Goal: Information Seeking & Learning: Learn about a topic

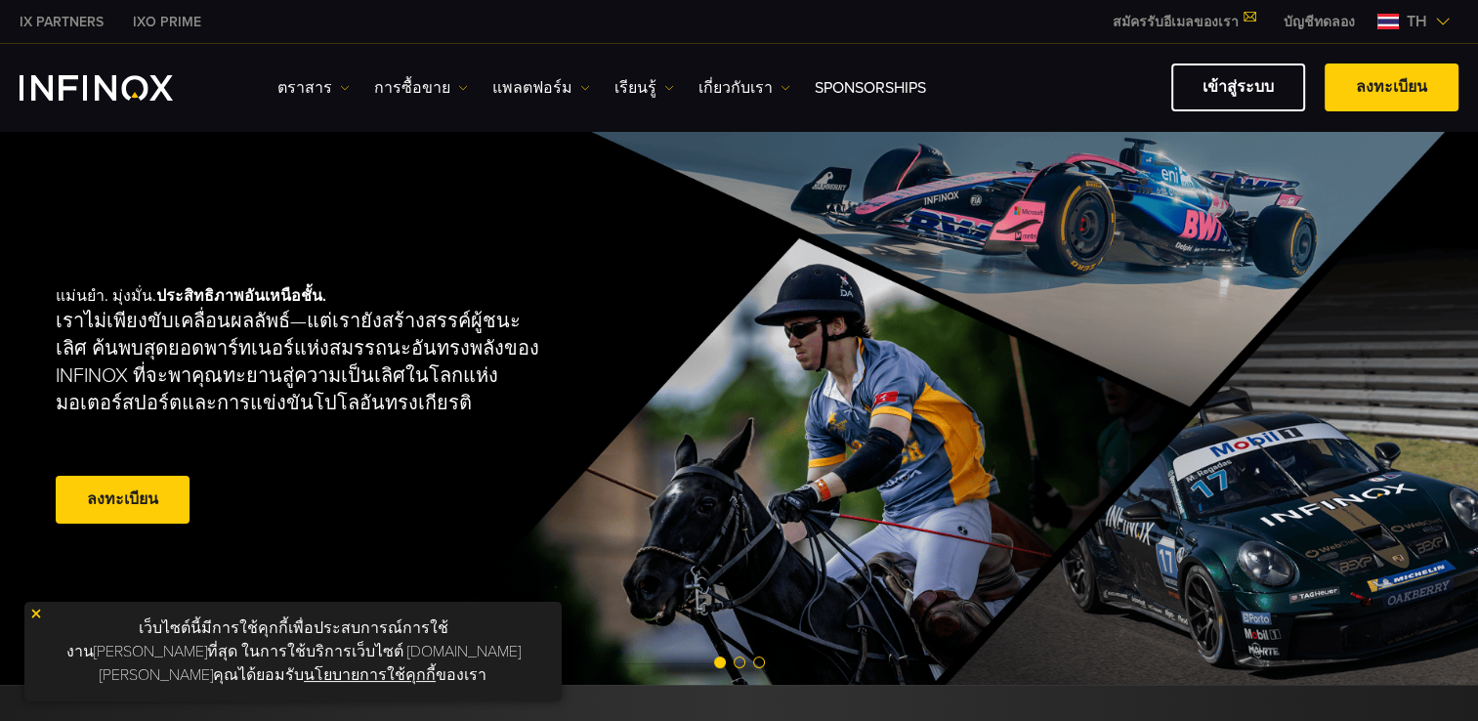
click at [1410, 21] on span "th" at bounding box center [1417, 21] width 36 height 23
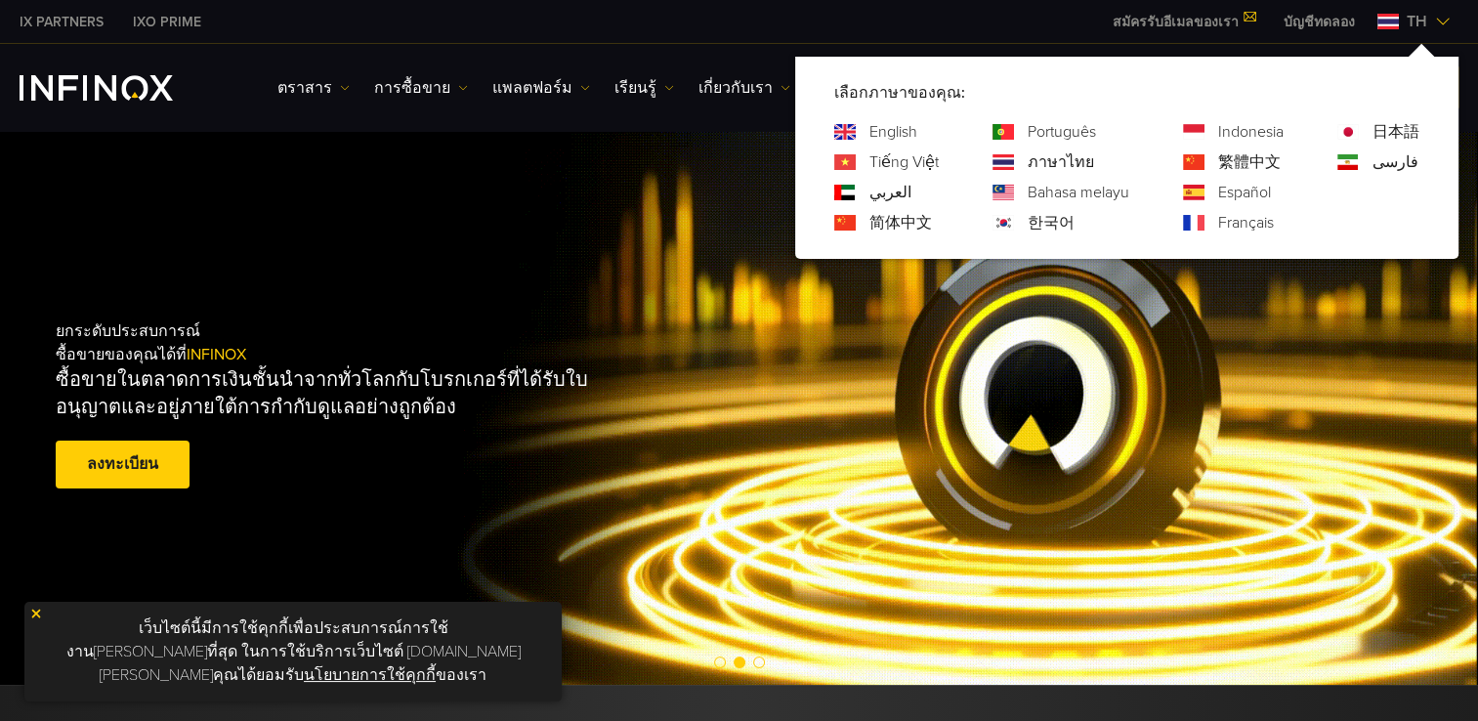
click at [895, 129] on link "English" at bounding box center [893, 131] width 48 height 23
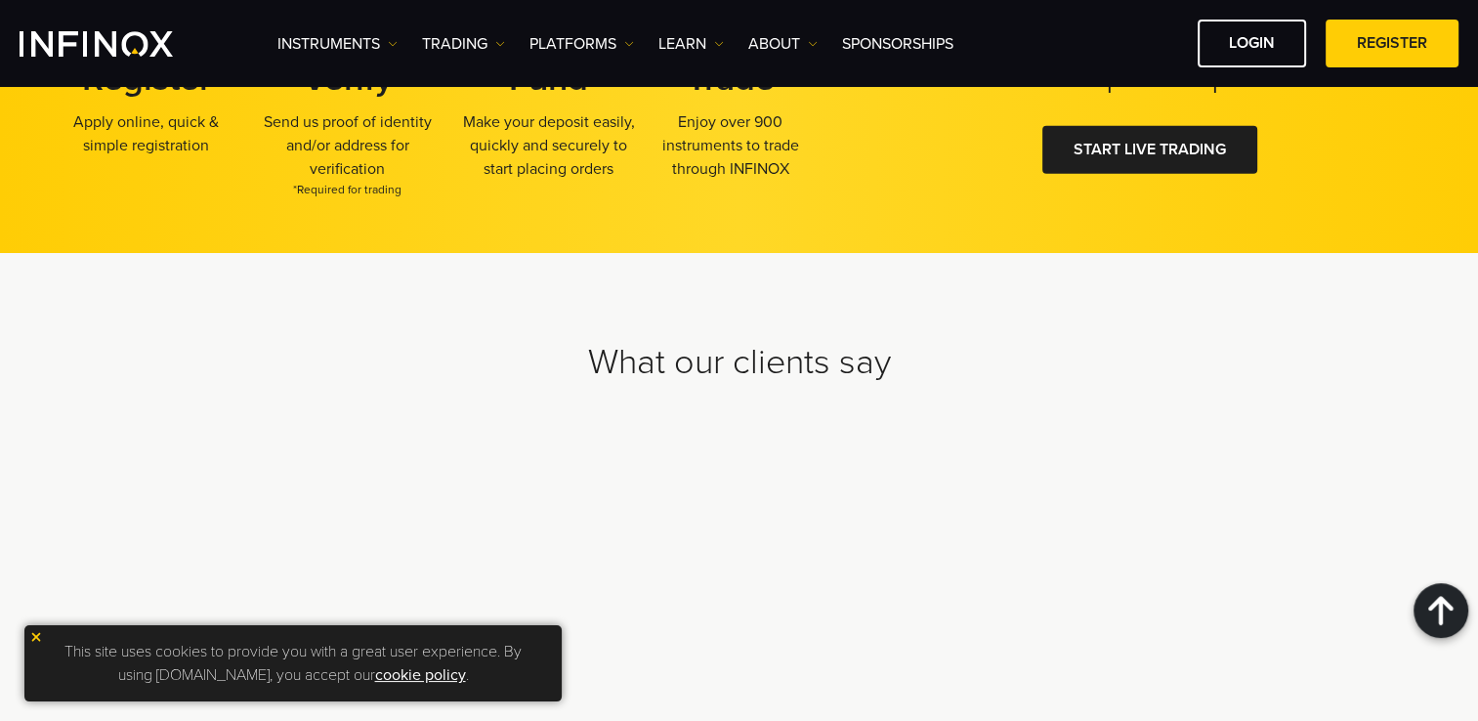
scroll to position [6133, 0]
click at [37, 641] on img at bounding box center [36, 637] width 14 height 14
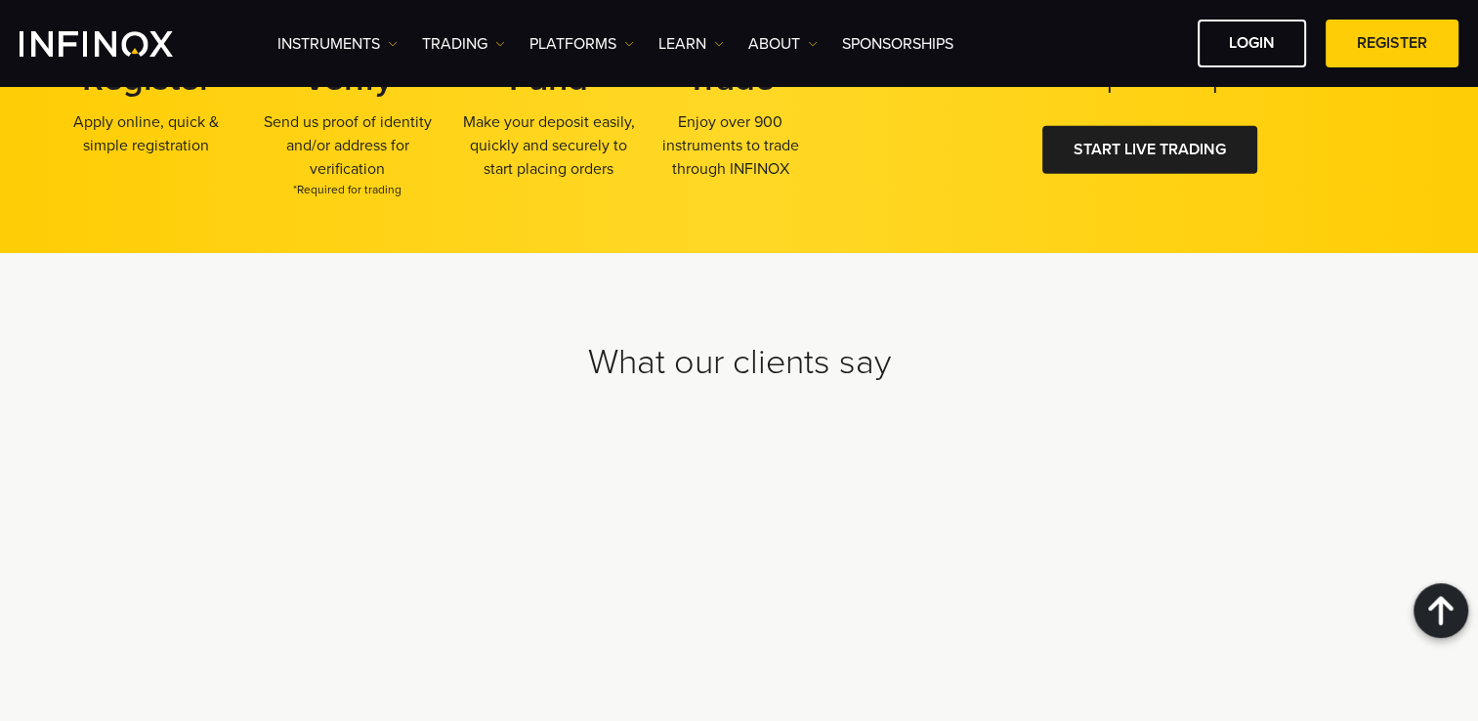
scroll to position [0, 0]
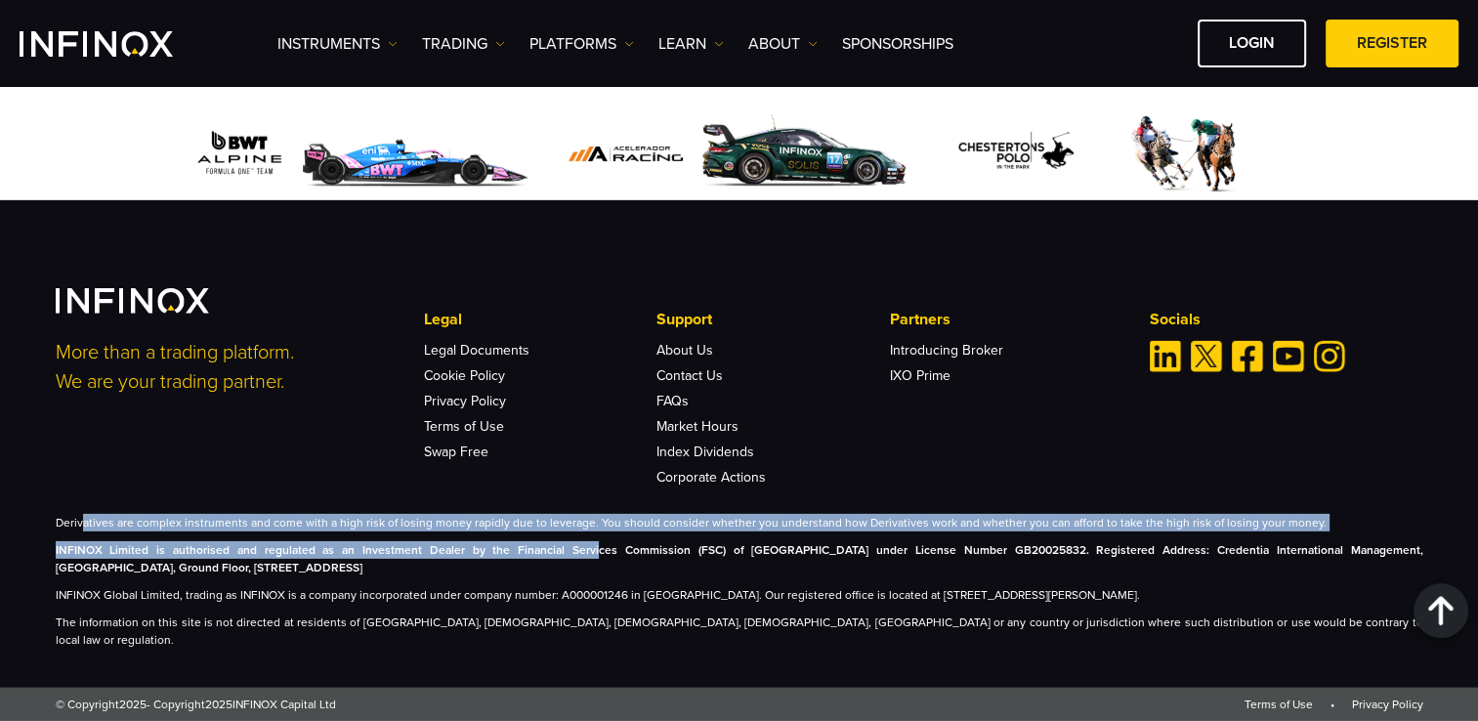
drag, startPoint x: 83, startPoint y: 541, endPoint x: 537, endPoint y: 559, distance: 454.5
click at [537, 559] on div "Derivatives are complex instruments and come with a high risk of losing money r…" at bounding box center [740, 581] width 1368 height 135
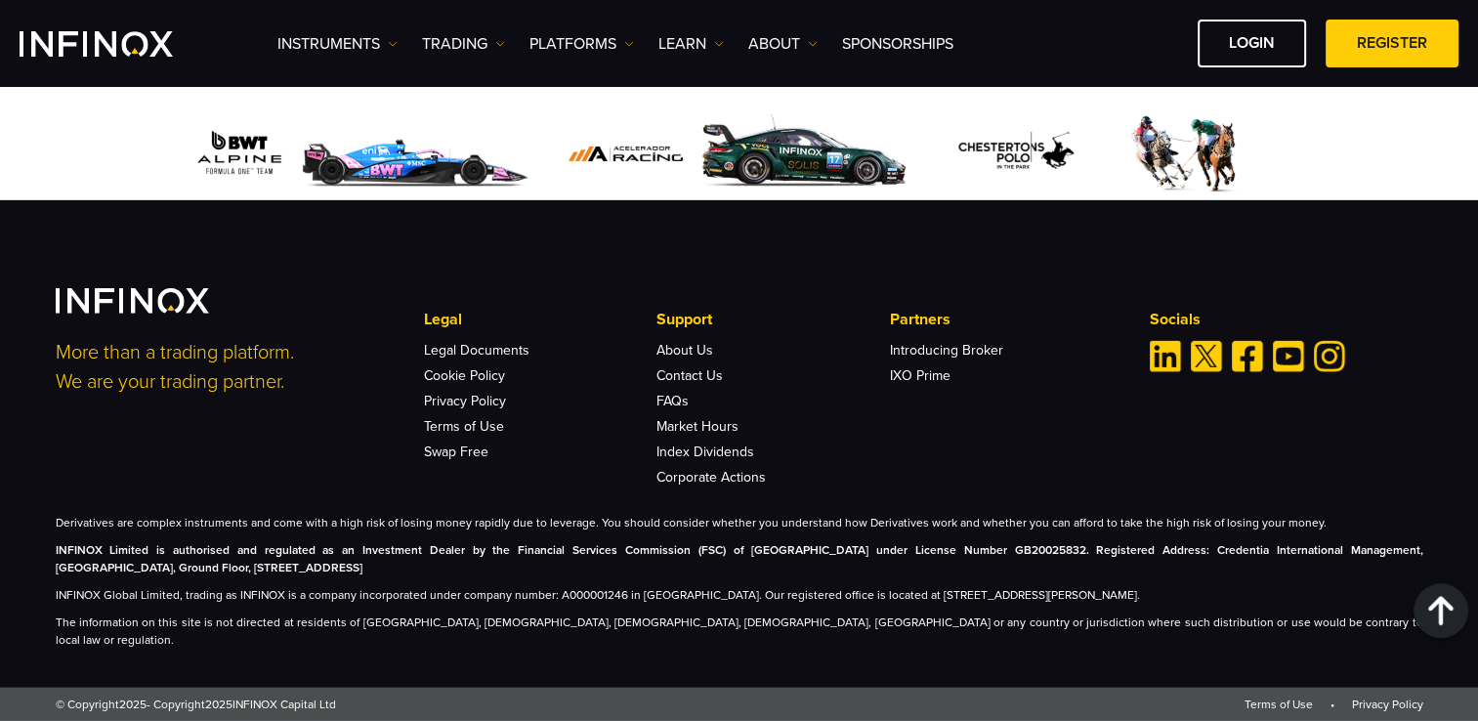
drag, startPoint x: 535, startPoint y: 564, endPoint x: 497, endPoint y: 589, distance: 45.8
click at [497, 576] on p "INFINOX Limited is authorised and regulated as an Investment Dealer by the Fina…" at bounding box center [740, 558] width 1368 height 35
drag, startPoint x: 53, startPoint y: 564, endPoint x: 142, endPoint y: 566, distance: 88.9
click at [142, 566] on div "More than a trading platform. We are your trading partner. Legal Legal Document…" at bounding box center [739, 468] width 1407 height 360
copy strong "INFINOX Limited"
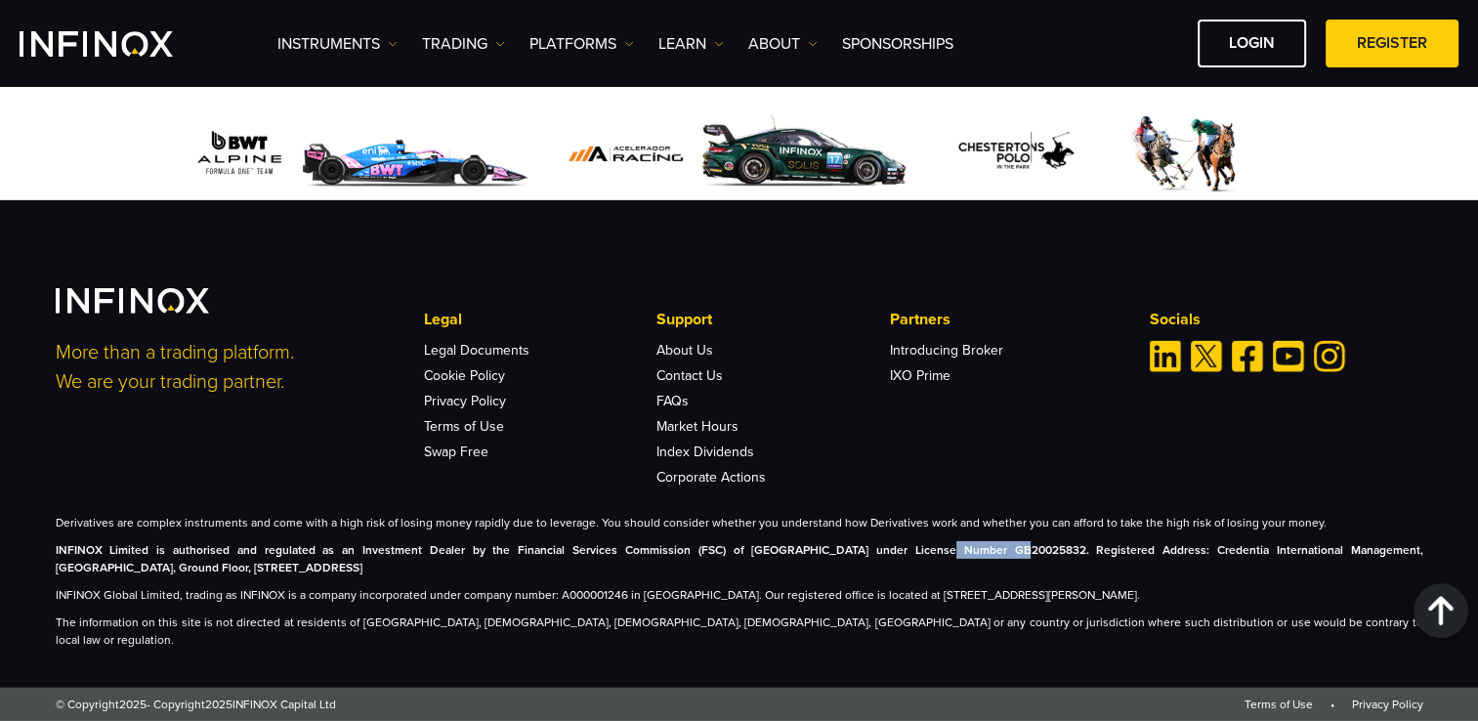
drag, startPoint x: 848, startPoint y: 567, endPoint x: 918, endPoint y: 568, distance: 70.4
click at [918, 568] on strong "INFINOX Limited is authorised and regulated as an Investment Dealer by the Fina…" at bounding box center [740, 558] width 1368 height 31
copy strong "GB20025832"
drag, startPoint x: 55, startPoint y: 560, endPoint x: 142, endPoint y: 566, distance: 87.1
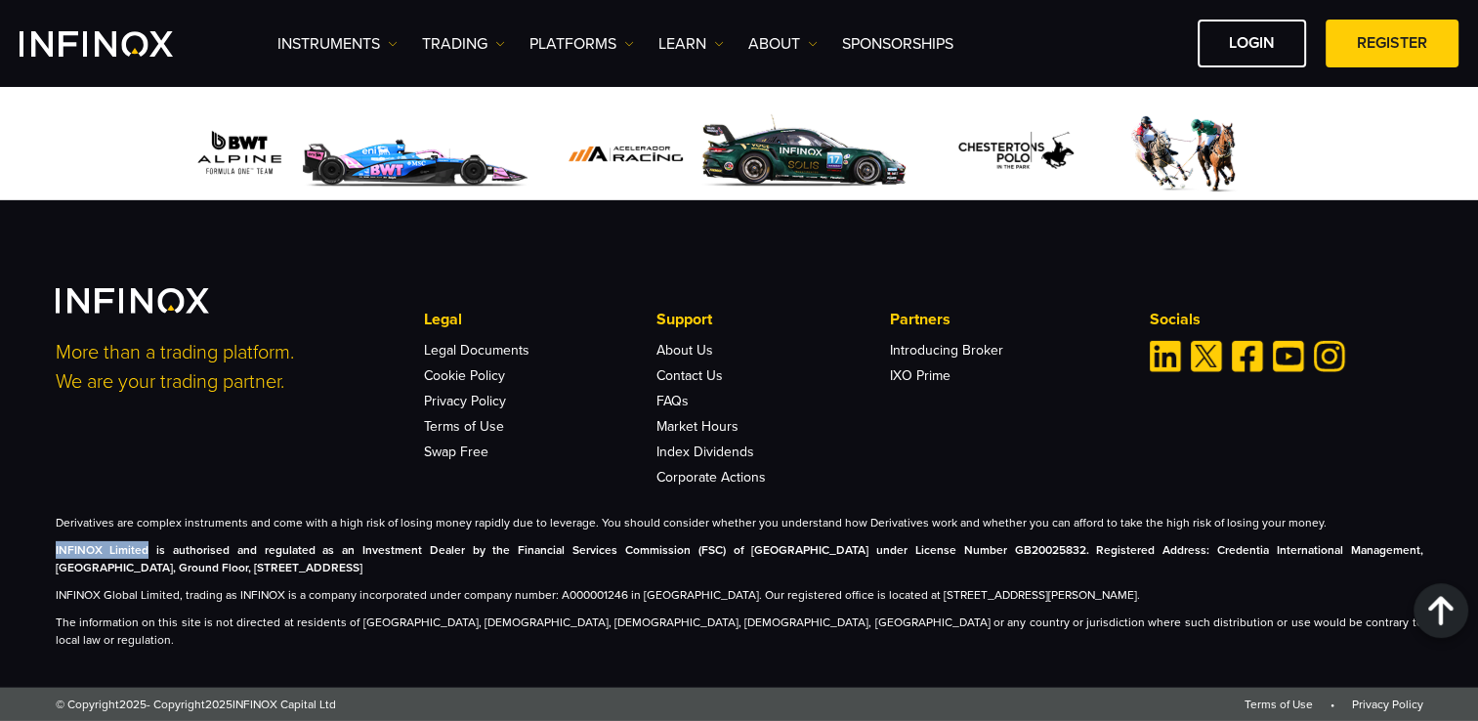
click at [142, 566] on strong "INFINOX Limited is authorised and regulated as an Investment Dealer by the Fina…" at bounding box center [740, 558] width 1368 height 31
copy strong "INFINOX Limited"
click at [445, 576] on p "INFINOX Limited is authorised and regulated as an Investment Dealer by the Fina…" at bounding box center [740, 558] width 1368 height 35
click at [916, 567] on strong "INFINOX Limited is authorised and regulated as an Investment Dealer by the Fina…" at bounding box center [740, 558] width 1368 height 31
drag, startPoint x: 918, startPoint y: 567, endPoint x: 849, endPoint y: 569, distance: 69.4
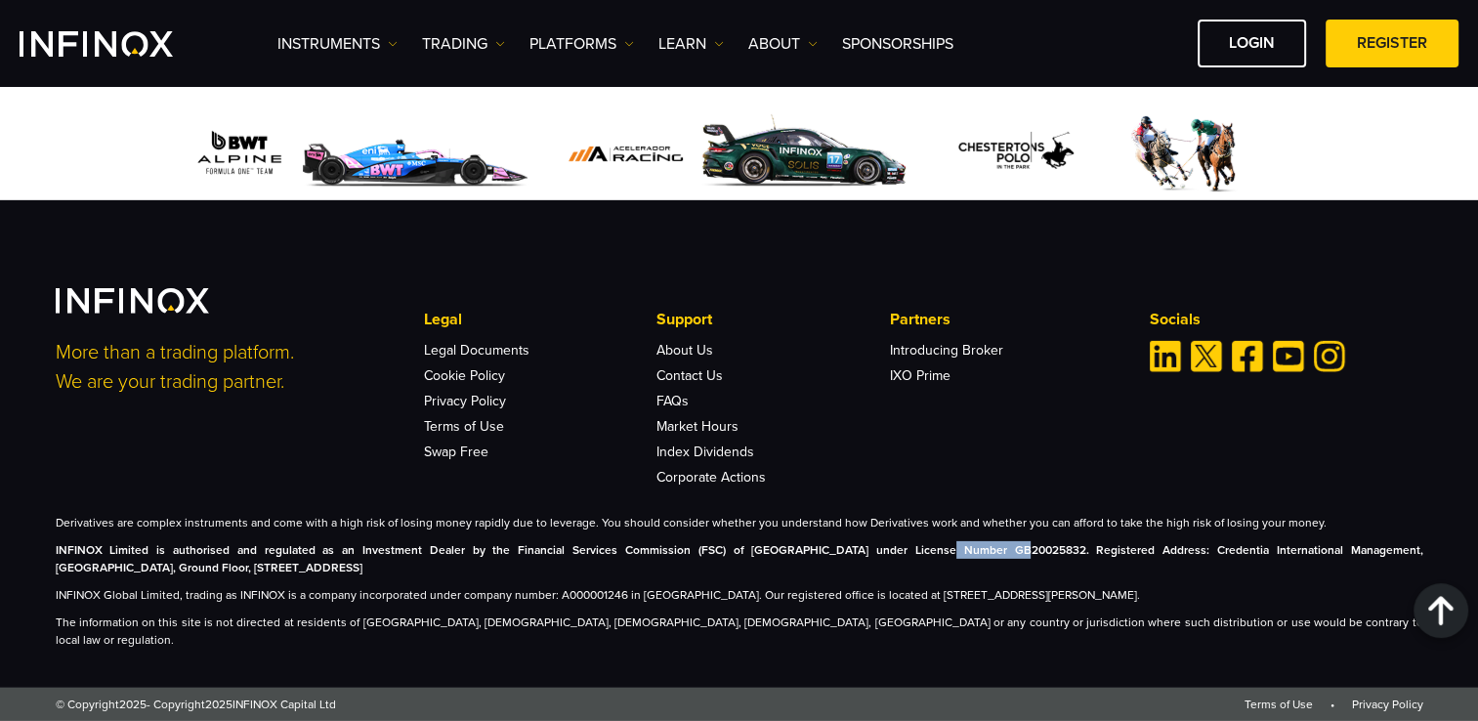
click at [849, 569] on strong "INFINOX Limited is authorised and regulated as an Investment Dealer by the Fina…" at bounding box center [740, 558] width 1368 height 31
copy strong "GB20025832"
click at [709, 561] on strong "INFINOX Limited is authorised and regulated as an Investment Dealer by the Fina…" at bounding box center [740, 558] width 1368 height 31
drag, startPoint x: 1036, startPoint y: 568, endPoint x: 367, endPoint y: 586, distance: 669.3
click at [371, 576] on p "INFINOX Limited is authorised and regulated as an Investment Dealer by the Fina…" at bounding box center [740, 558] width 1368 height 35
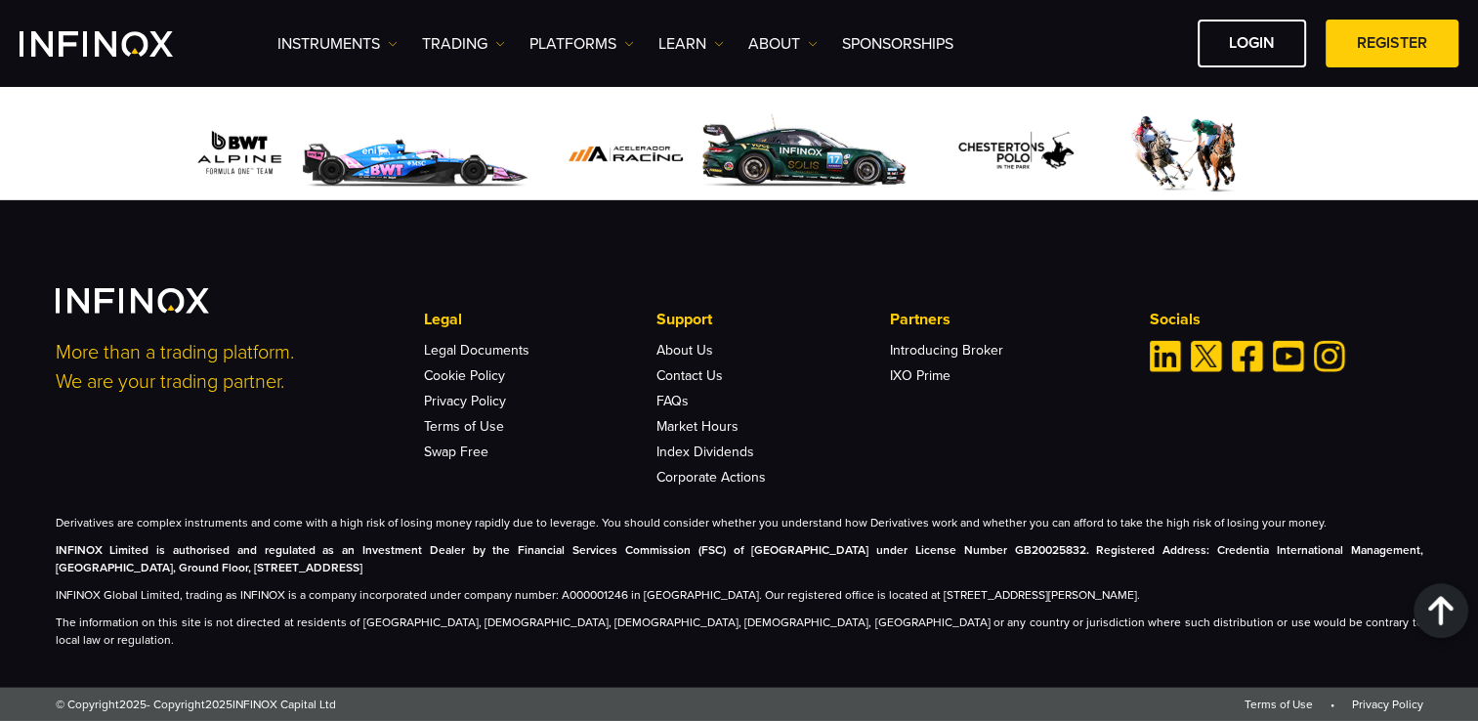
copy strong "Credentia International Management, Cyberati Lounge, Ground Floor, The Catalyst…"
click at [750, 568] on strong "INFINOX Limited is authorised and regulated as an Investment Dealer by the Fina…" at bounding box center [740, 558] width 1368 height 31
click at [539, 572] on strong "INFINOX Limited is authorised and regulated as an Investment Dealer by the Fina…" at bounding box center [740, 558] width 1368 height 31
drag, startPoint x: 52, startPoint y: 566, endPoint x: 143, endPoint y: 565, distance: 90.8
click at [143, 565] on div "More than a trading platform. We are your trading partner. Legal Legal Document…" at bounding box center [739, 468] width 1407 height 360
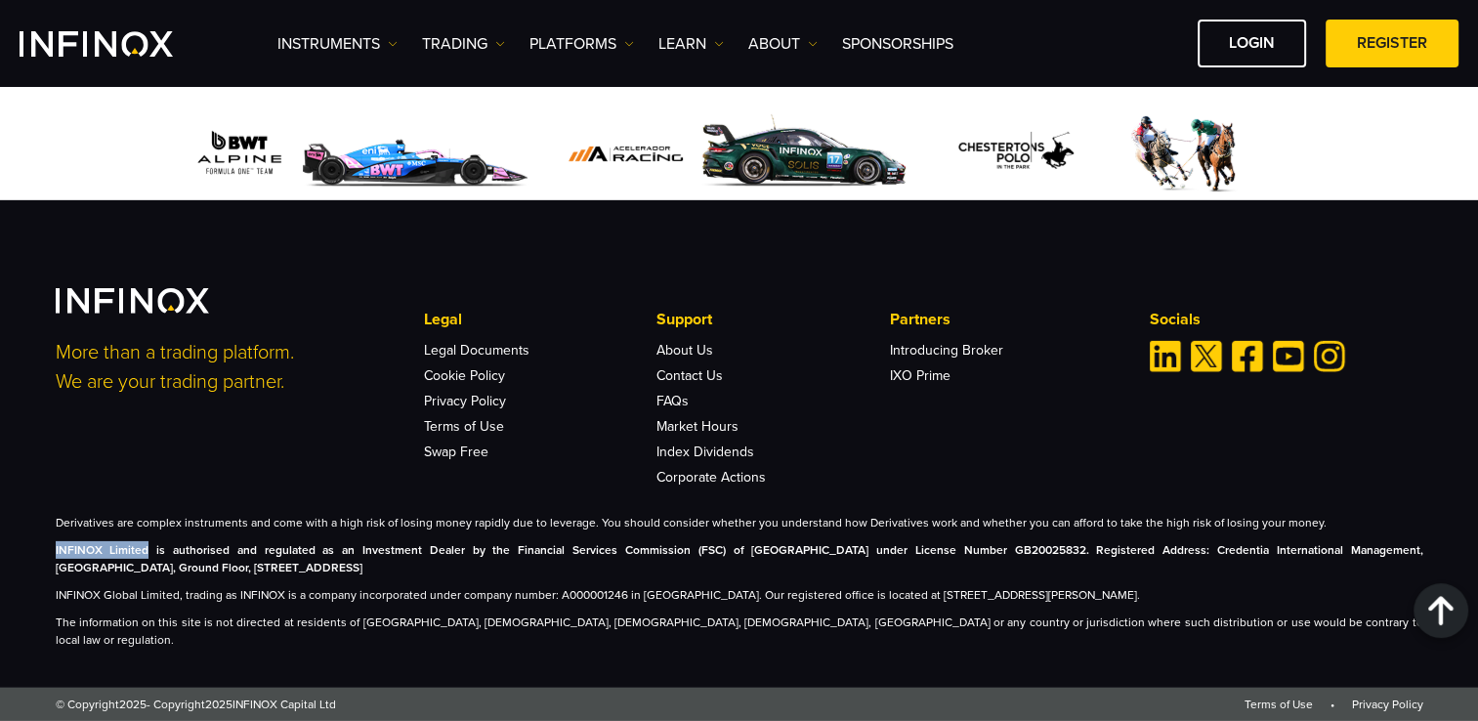
copy strong "INFINOX Limited"
drag, startPoint x: 848, startPoint y: 564, endPoint x: 917, endPoint y: 567, distance: 69.4
click at [917, 567] on strong "INFINOX Limited is authorised and regulated as an Investment Dealer by the Fina…" at bounding box center [740, 558] width 1368 height 31
drag, startPoint x: 917, startPoint y: 567, endPoint x: 906, endPoint y: 569, distance: 11.1
copy strong "GB20025832"
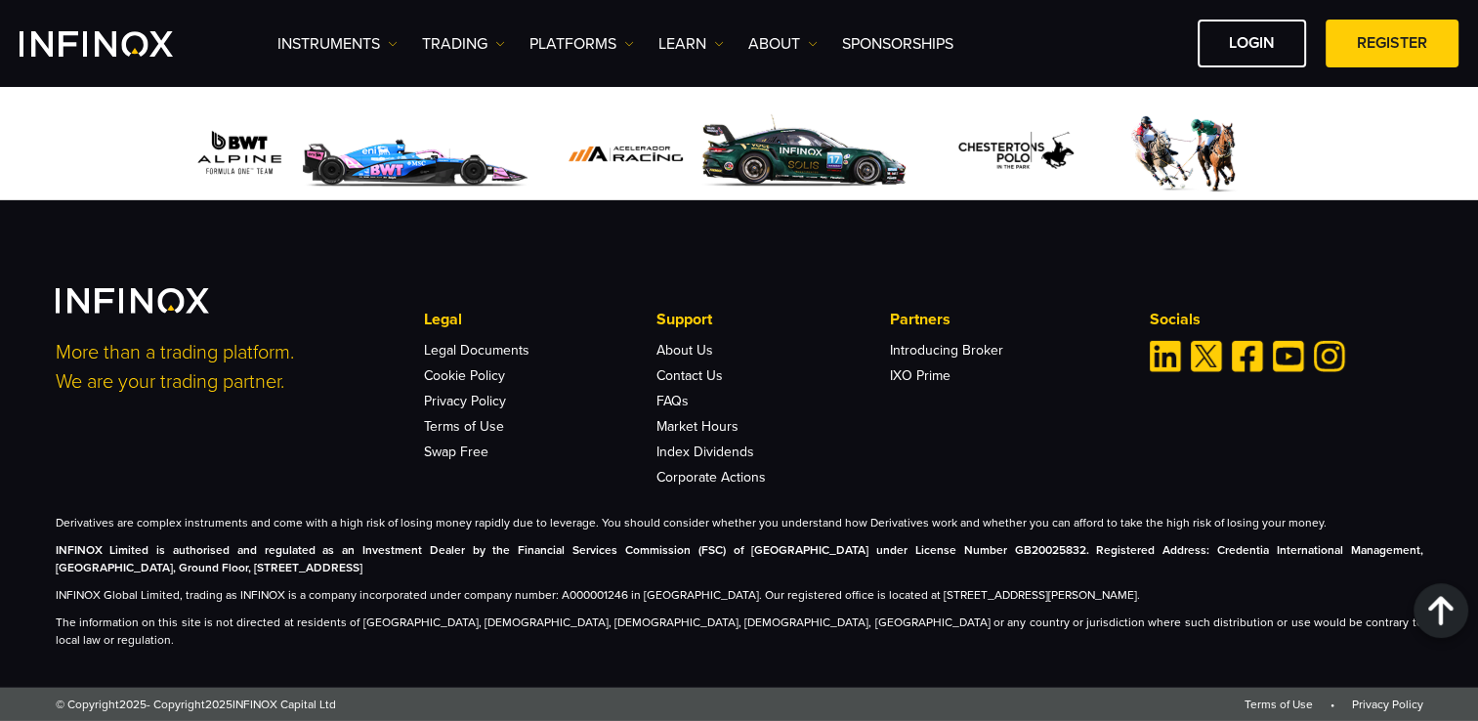
click at [564, 604] on p "INFINOX Global Limited, trading as INFINOX is a company incorporated under comp…" at bounding box center [740, 595] width 1368 height 18
drag, startPoint x: 637, startPoint y: 611, endPoint x: 675, endPoint y: 611, distance: 38.1
click at [675, 604] on p "INFINOX Global Limited, trading as INFINOX is a company incorporated under comp…" at bounding box center [740, 595] width 1368 height 18
drag, startPoint x: 672, startPoint y: 611, endPoint x: 501, endPoint y: 630, distance: 171.9
click at [506, 630] on div "Derivatives are complex instruments and come with a high risk of losing money r…" at bounding box center [740, 581] width 1368 height 135
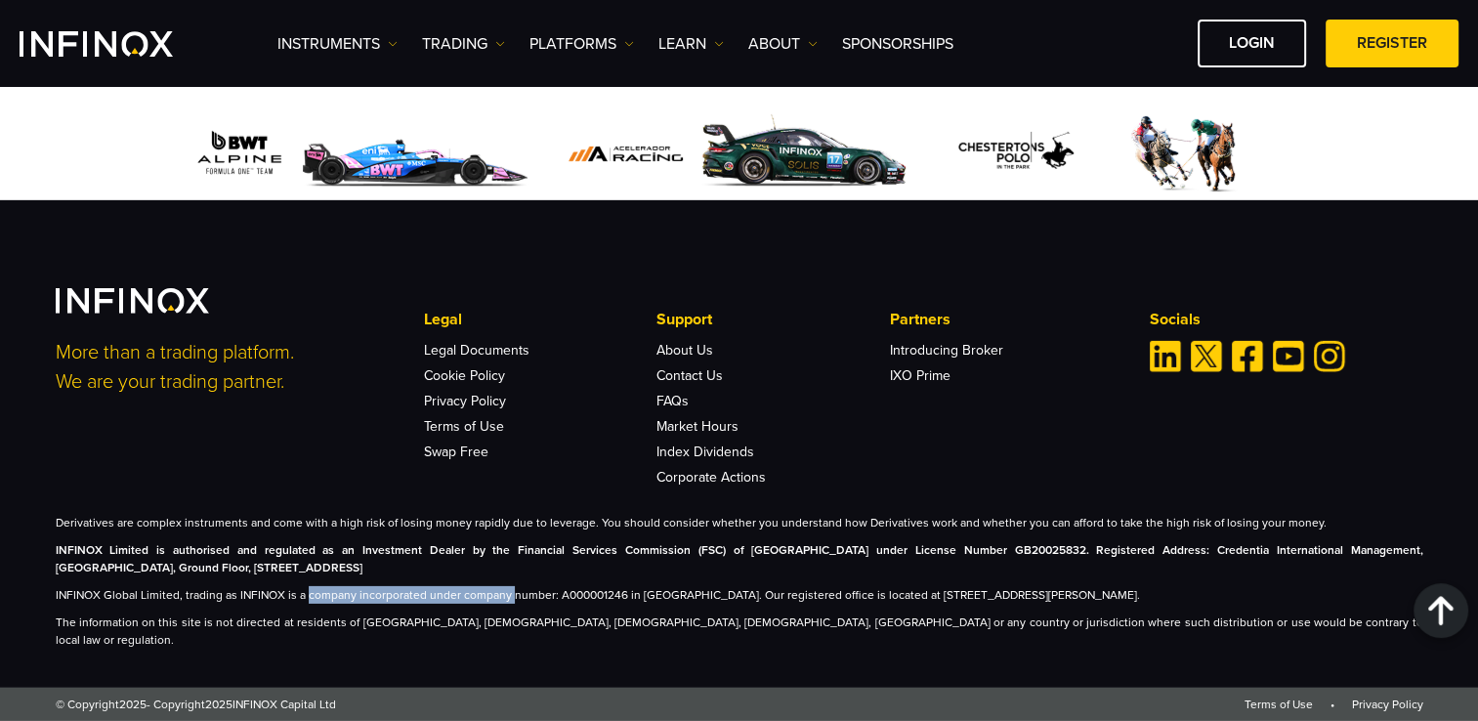
drag, startPoint x: 304, startPoint y: 612, endPoint x: 505, endPoint y: 610, distance: 201.2
click at [505, 604] on p "INFINOX Global Limited, trading as INFINOX is a company incorporated under comp…" at bounding box center [740, 595] width 1368 height 18
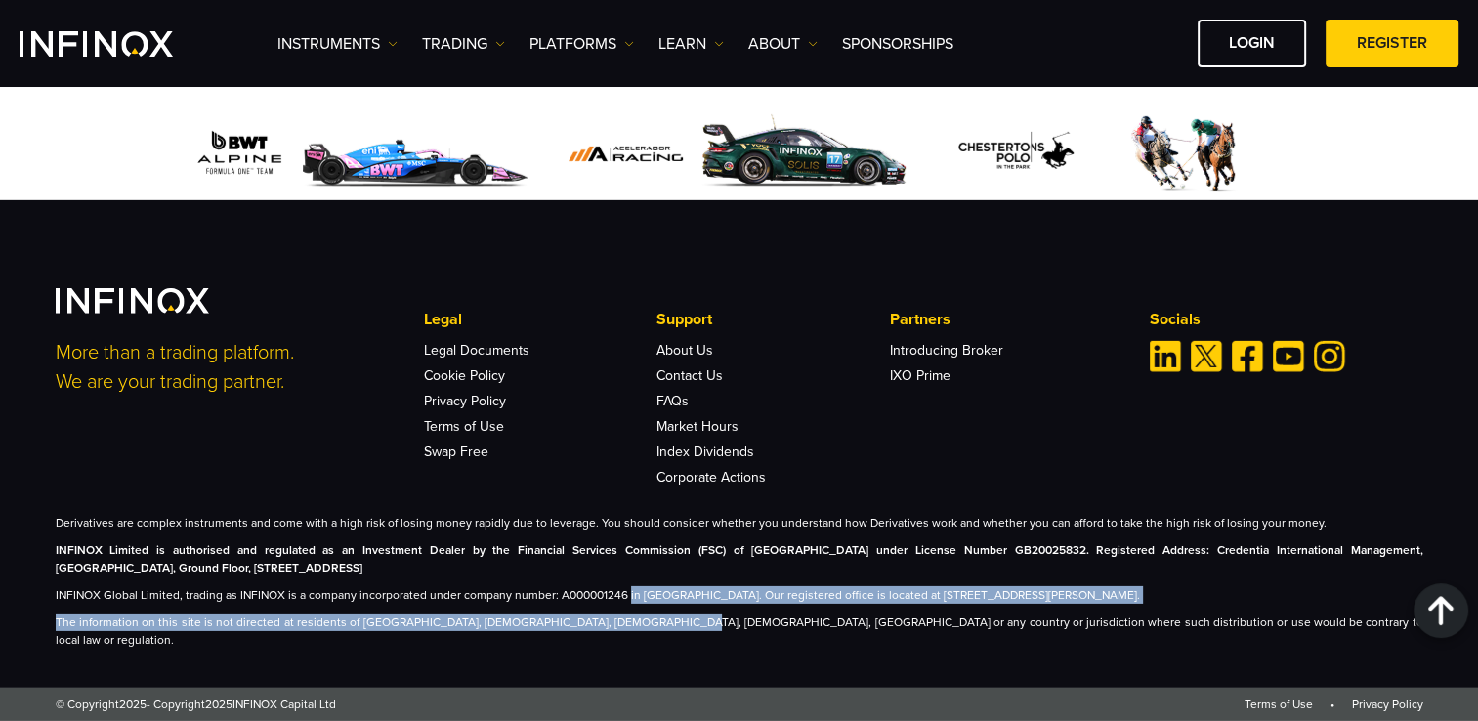
drag, startPoint x: 505, startPoint y: 610, endPoint x: 624, endPoint y: 621, distance: 119.7
click at [624, 621] on div "Derivatives are complex instruments and come with a high risk of losing money r…" at bounding box center [740, 581] width 1368 height 135
drag, startPoint x: 624, startPoint y: 621, endPoint x: 641, endPoint y: 617, distance: 17.1
click at [641, 604] on p "INFINOX Global Limited, trading as INFINOX is a company incorporated under comp…" at bounding box center [740, 595] width 1368 height 18
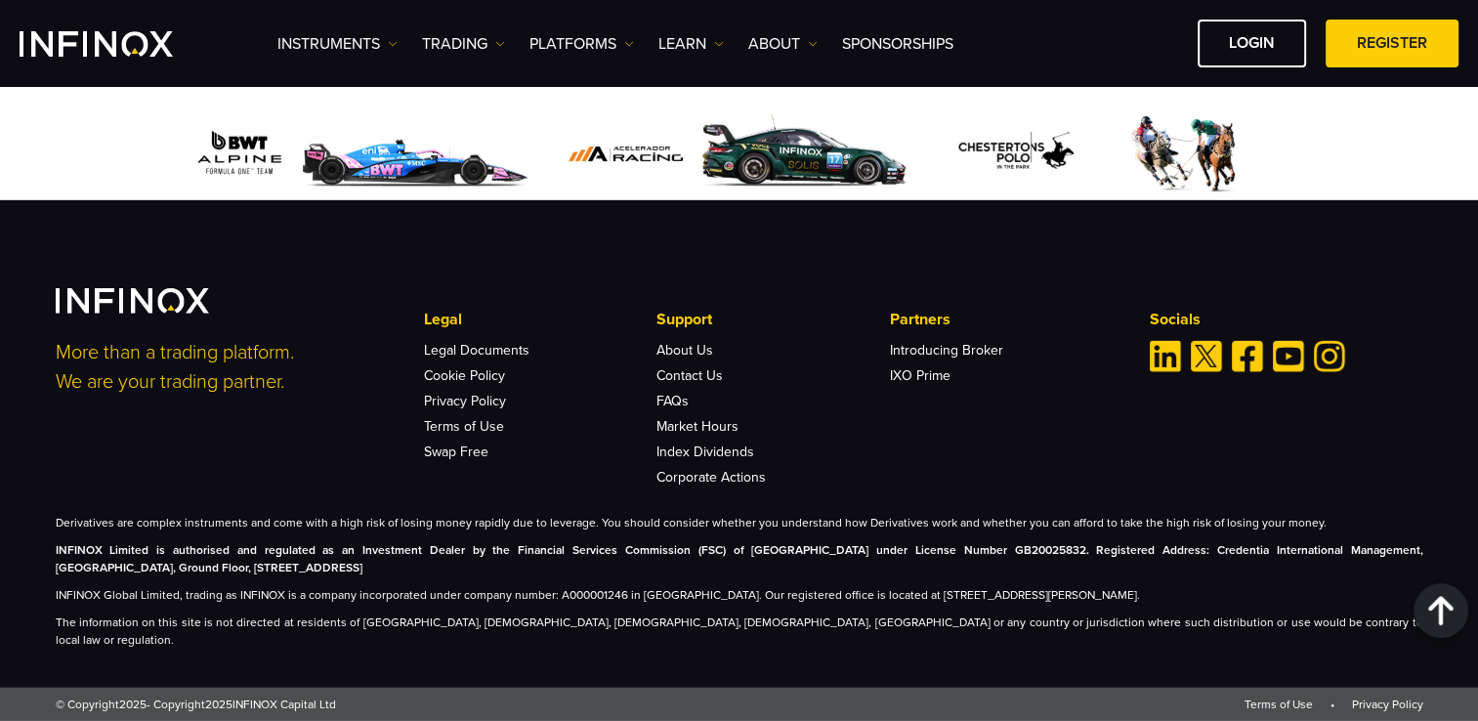
drag, startPoint x: 641, startPoint y: 615, endPoint x: 711, endPoint y: 623, distance: 70.8
click at [707, 623] on div "Derivatives are complex instruments and come with a high risk of losing money r…" at bounding box center [740, 581] width 1368 height 135
drag, startPoint x: 675, startPoint y: 610, endPoint x: 634, endPoint y: 610, distance: 41.0
click at [634, 604] on p "INFINOX Global Limited, trading as INFINOX is a company incorporated under comp…" at bounding box center [740, 595] width 1368 height 18
copy p "Anguilla"
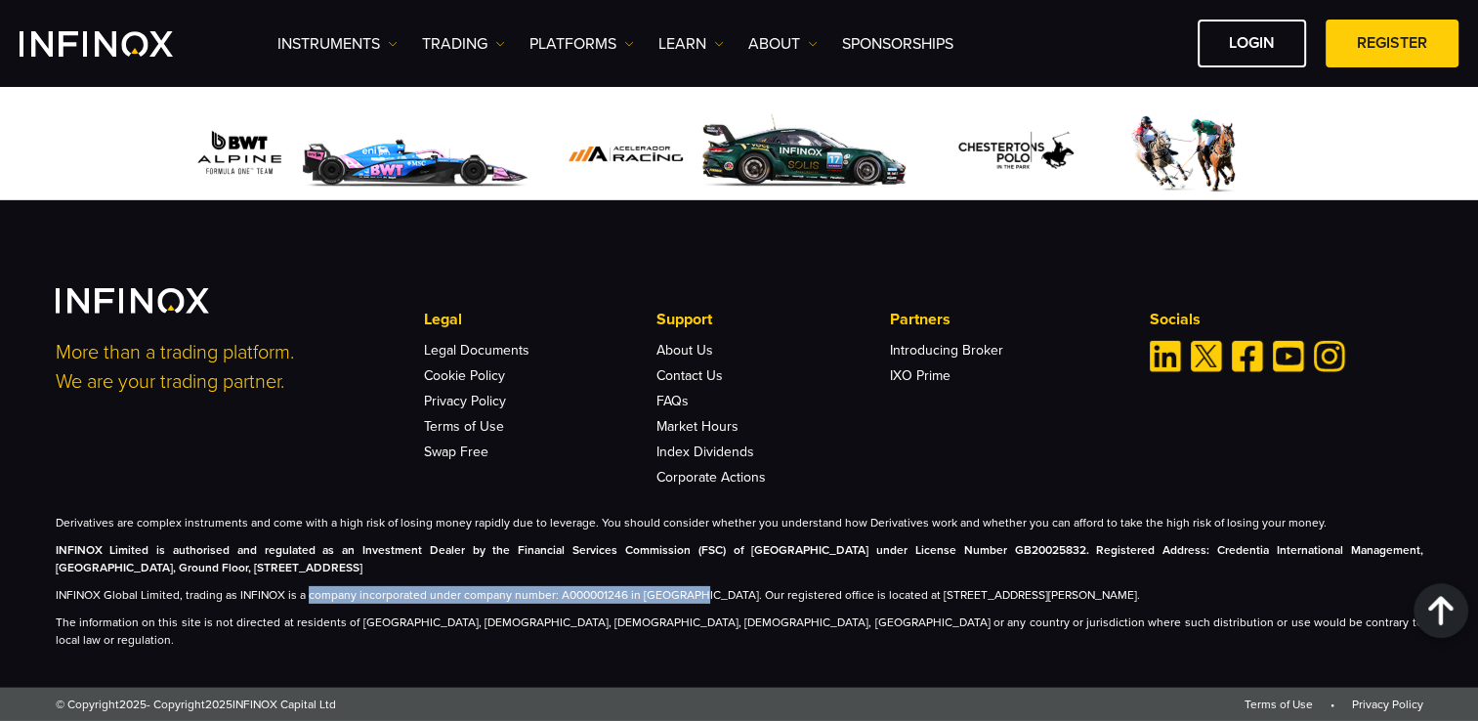
drag, startPoint x: 307, startPoint y: 611, endPoint x: 679, endPoint y: 611, distance: 372.2
click at [679, 604] on p "INFINOX Global Limited, trading as INFINOX is a company incorporated under comp…" at bounding box center [740, 595] width 1368 height 18
copy p "company incorporated under company number: A000001246 in Anguilla."
click at [582, 599] on div "Derivatives are complex instruments and come with a high risk of losing money r…" at bounding box center [740, 581] width 1368 height 135
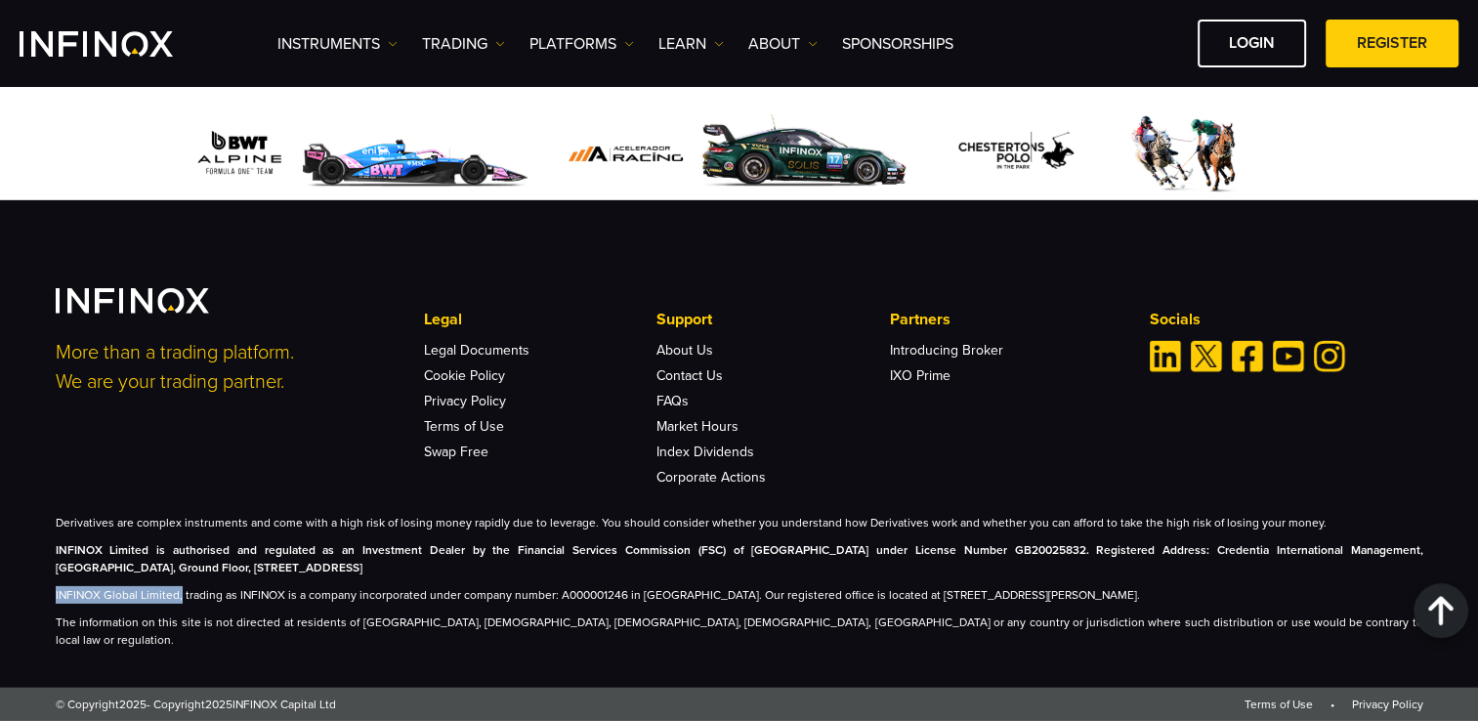
drag, startPoint x: 53, startPoint y: 611, endPoint x: 178, endPoint y: 615, distance: 125.1
click at [178, 615] on div "More than a trading platform. We are your trading partner. Legal Legal Document…" at bounding box center [739, 468] width 1407 height 360
click at [212, 604] on p "INFINOX Global Limited, trading as INFINOX is a company incorporated under comp…" at bounding box center [740, 595] width 1368 height 18
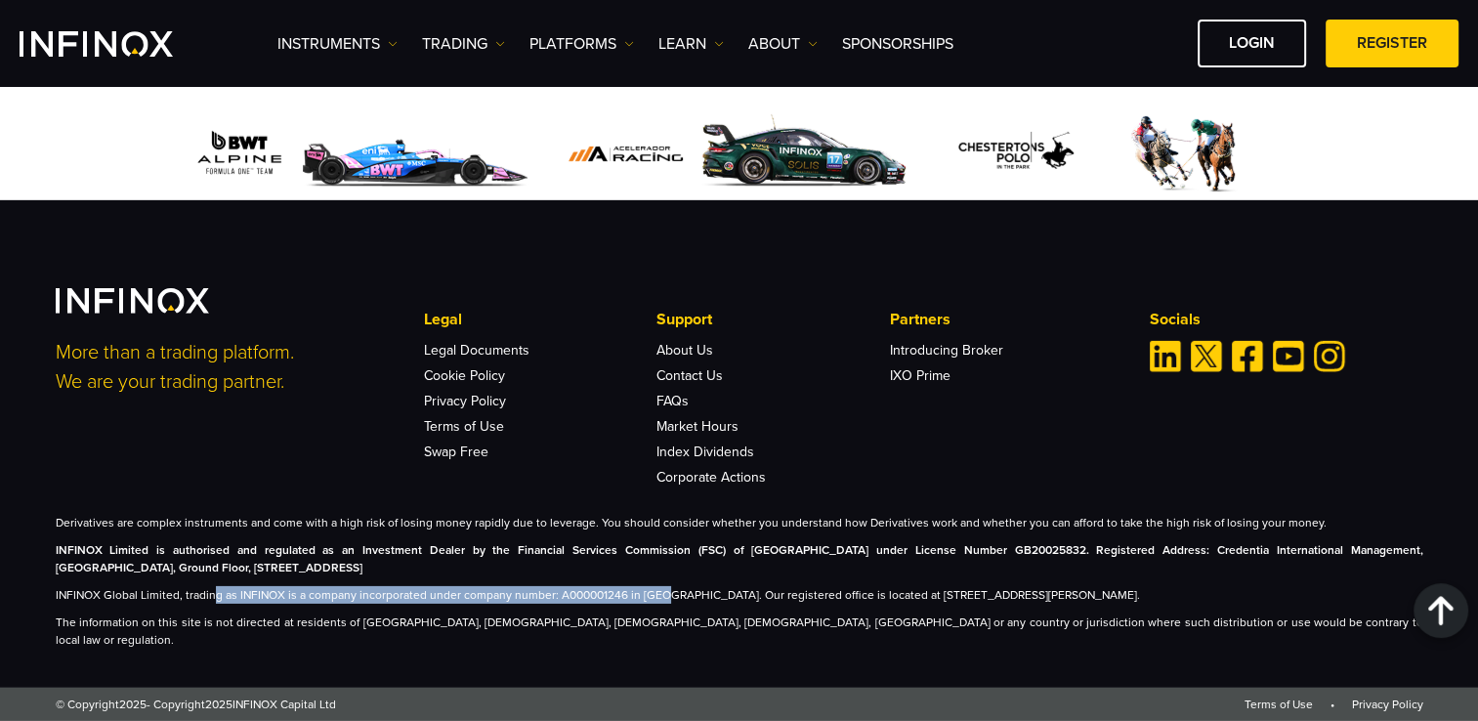
drag, startPoint x: 209, startPoint y: 615, endPoint x: 659, endPoint y: 610, distance: 450.3
click at [659, 604] on p "INFINOX Global Limited, trading as INFINOX is a company incorporated under comp…" at bounding box center [740, 595] width 1368 height 18
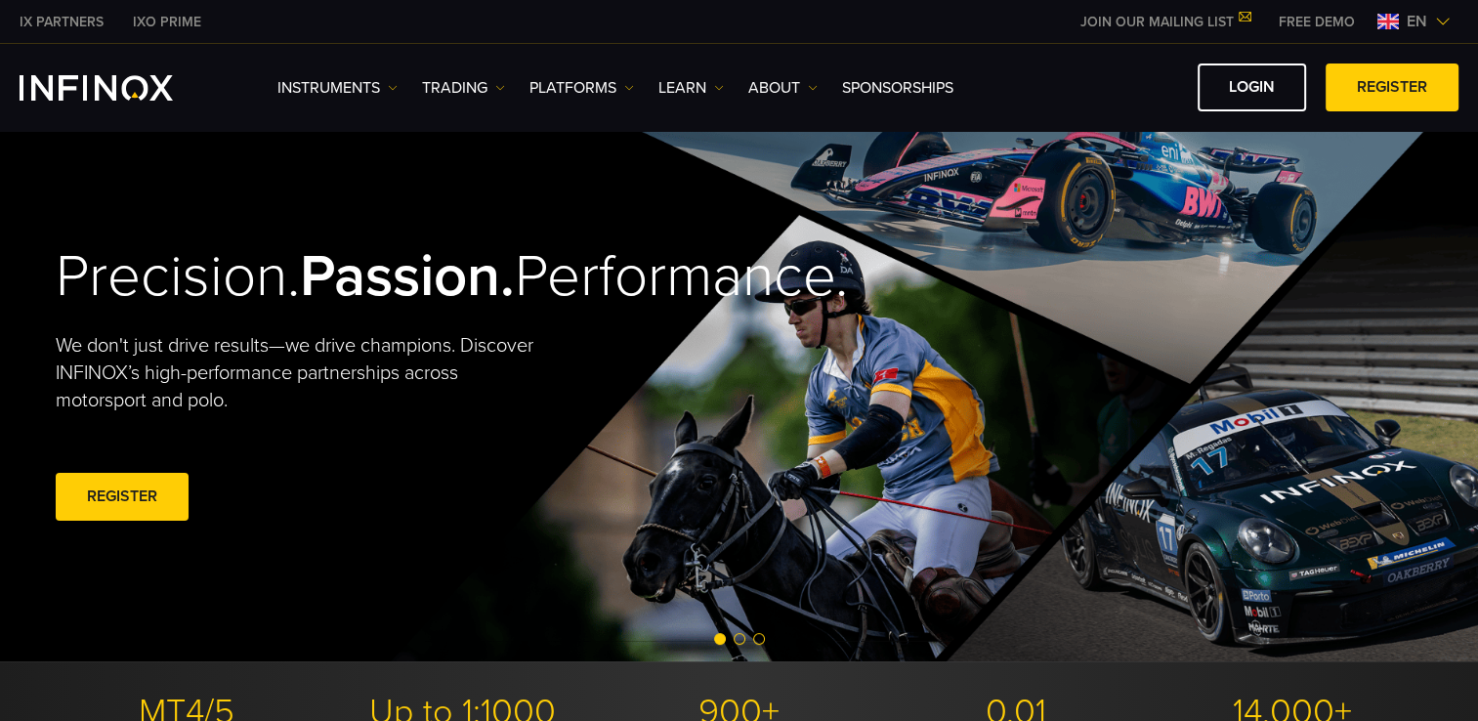
click at [1418, 20] on span "en" at bounding box center [1417, 21] width 36 height 23
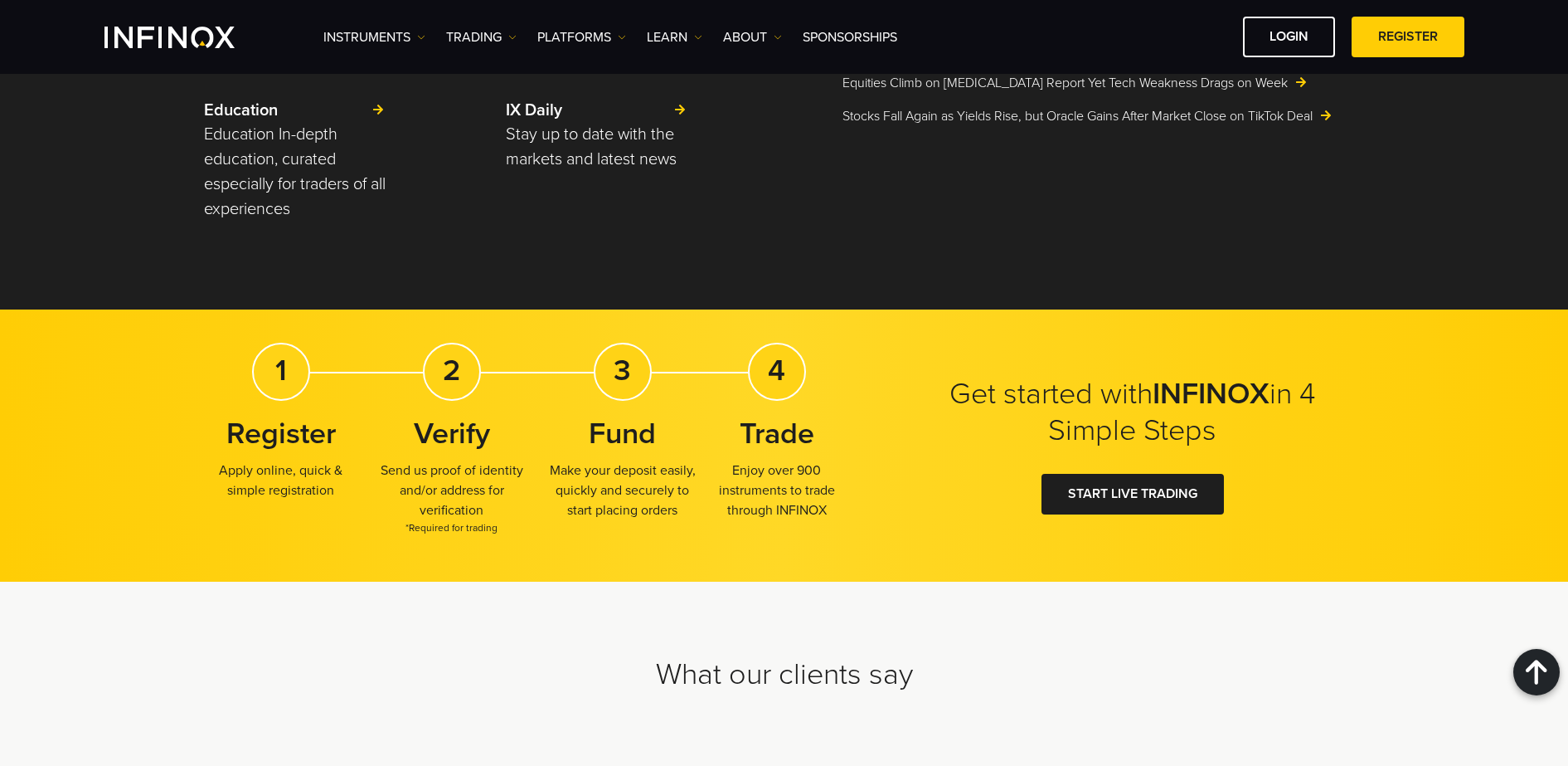
scroll to position [5030, 0]
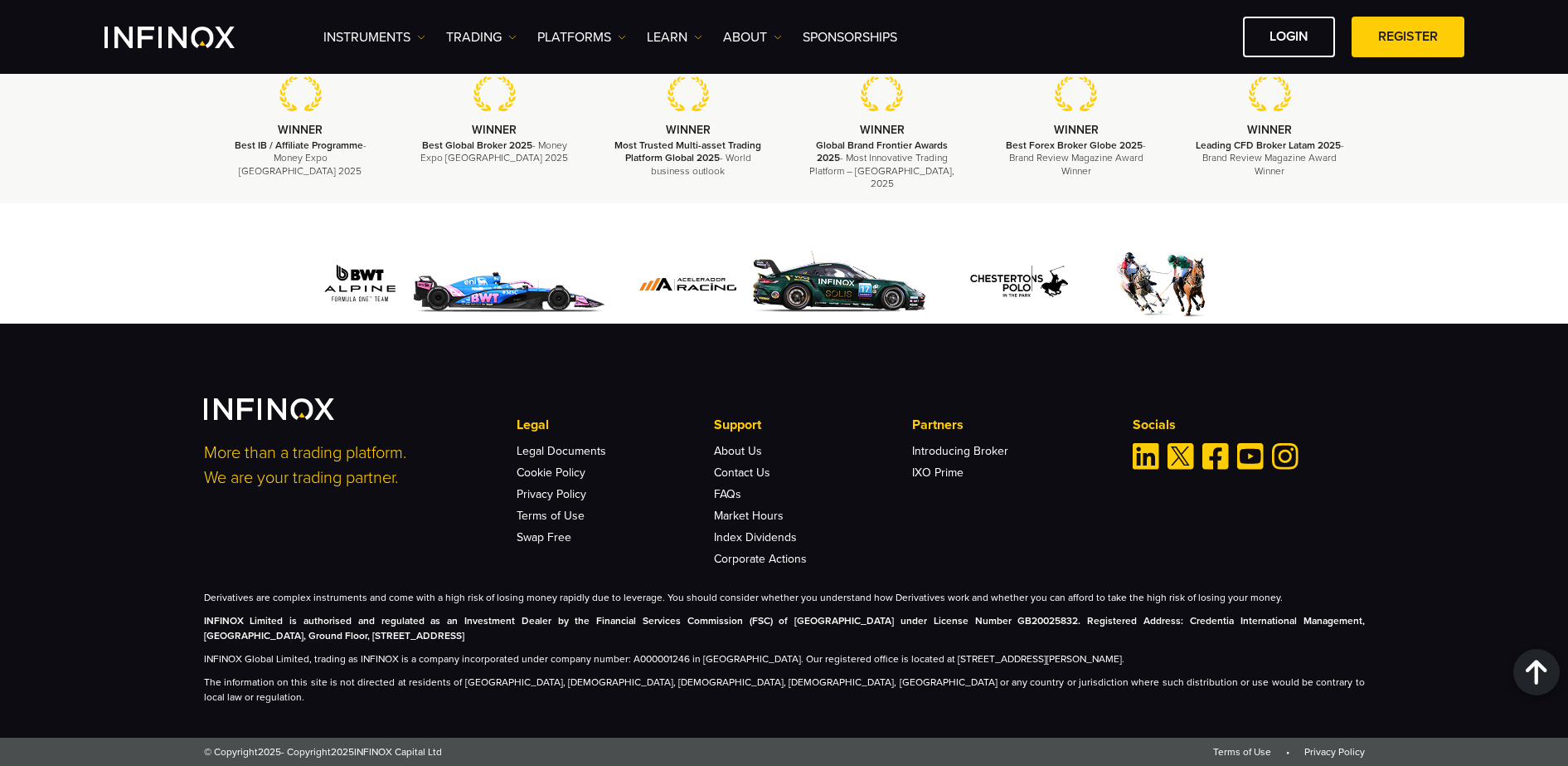
drag, startPoint x: 1141, startPoint y: 499, endPoint x: 1104, endPoint y: 476, distance: 43.6
click at [1141, 470] on img "Linkedin" at bounding box center [1145, 456] width 26 height 26
click at [1254, 33] on link "LOGIN" at bounding box center [1289, 37] width 92 height 41
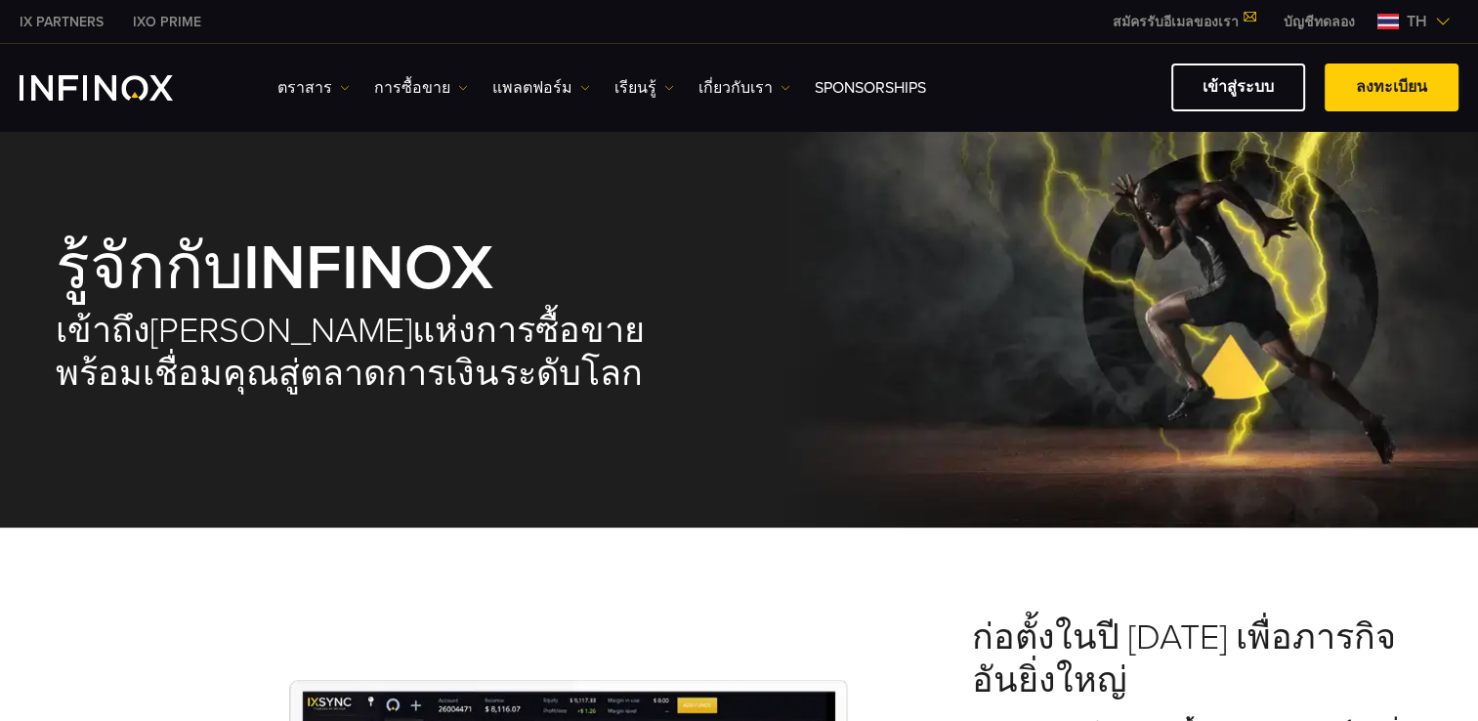
click at [1450, 25] on div "th" at bounding box center [1413, 21] width 89 height 23
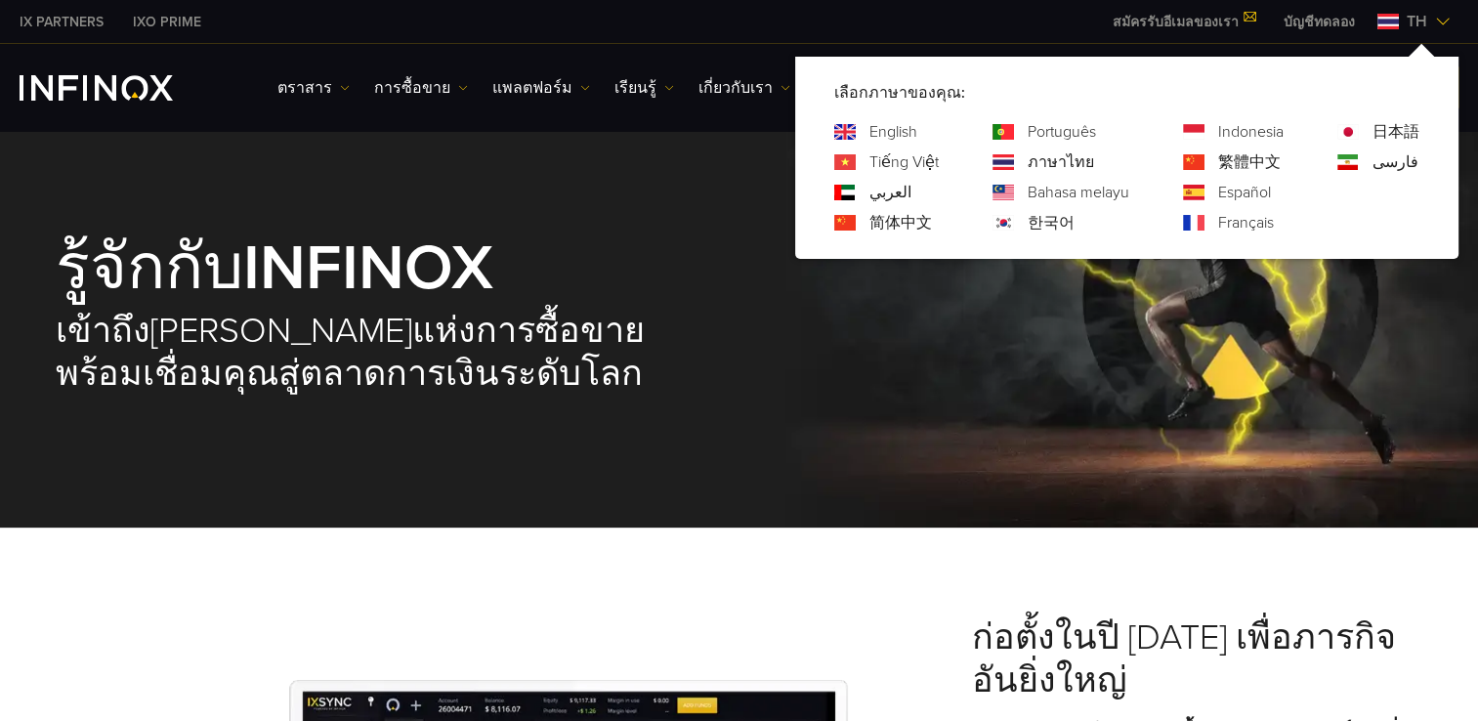
click at [884, 131] on link "English" at bounding box center [893, 131] width 48 height 23
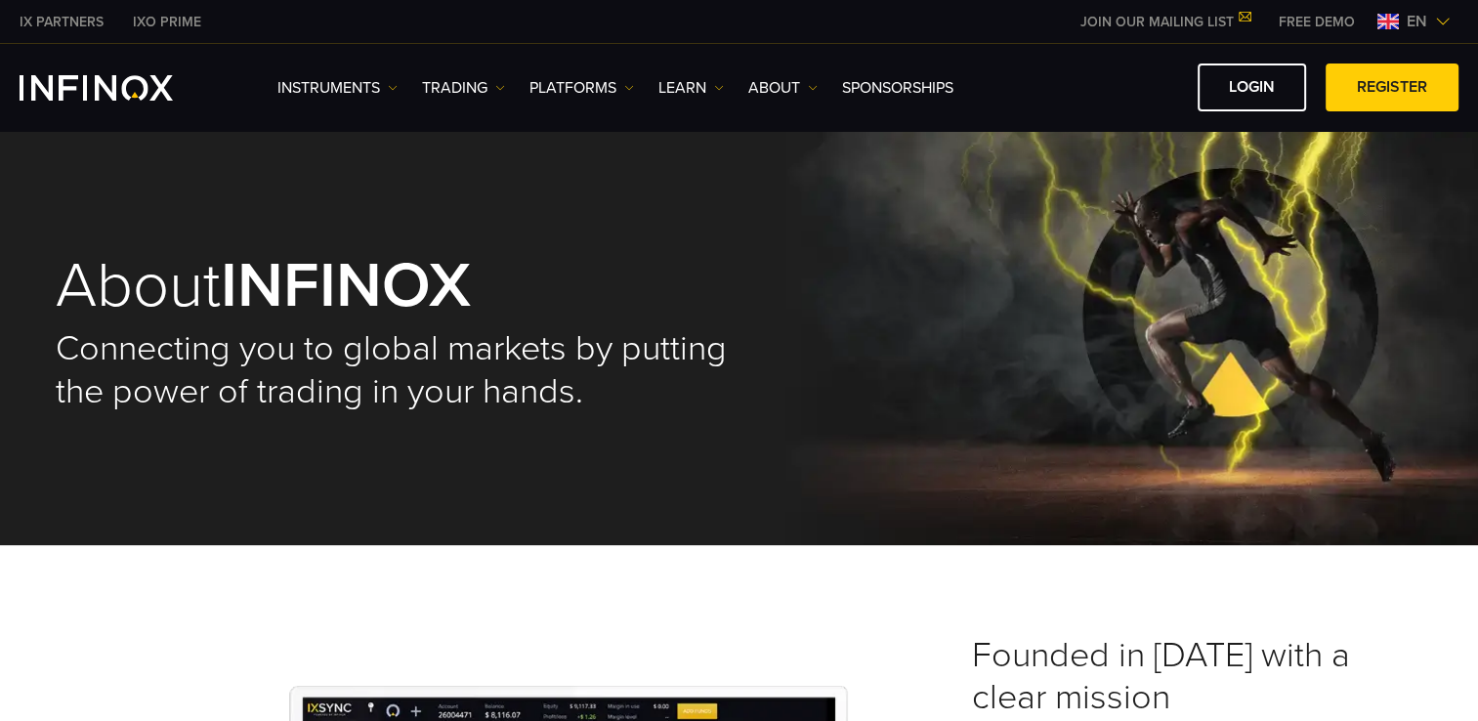
click at [1402, 15] on span "en" at bounding box center [1417, 21] width 36 height 23
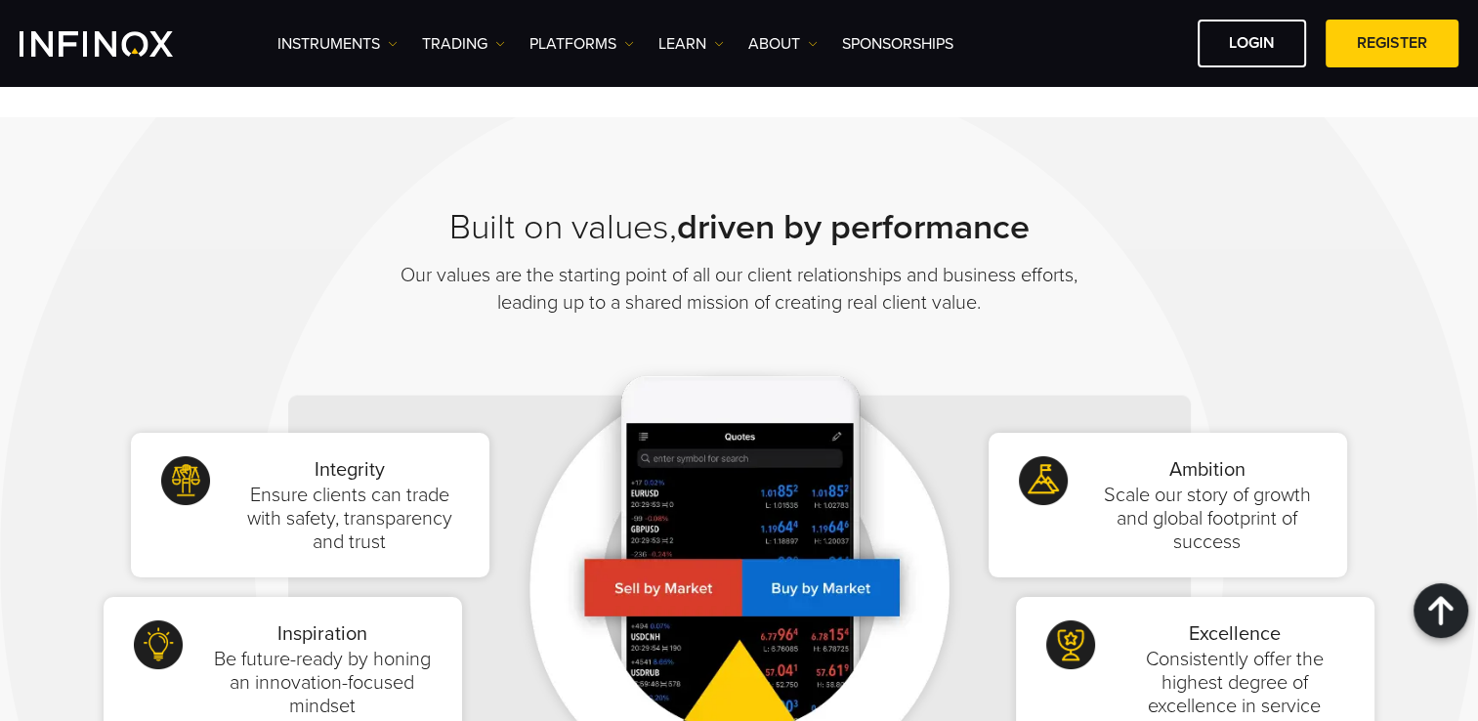
scroll to position [977, 0]
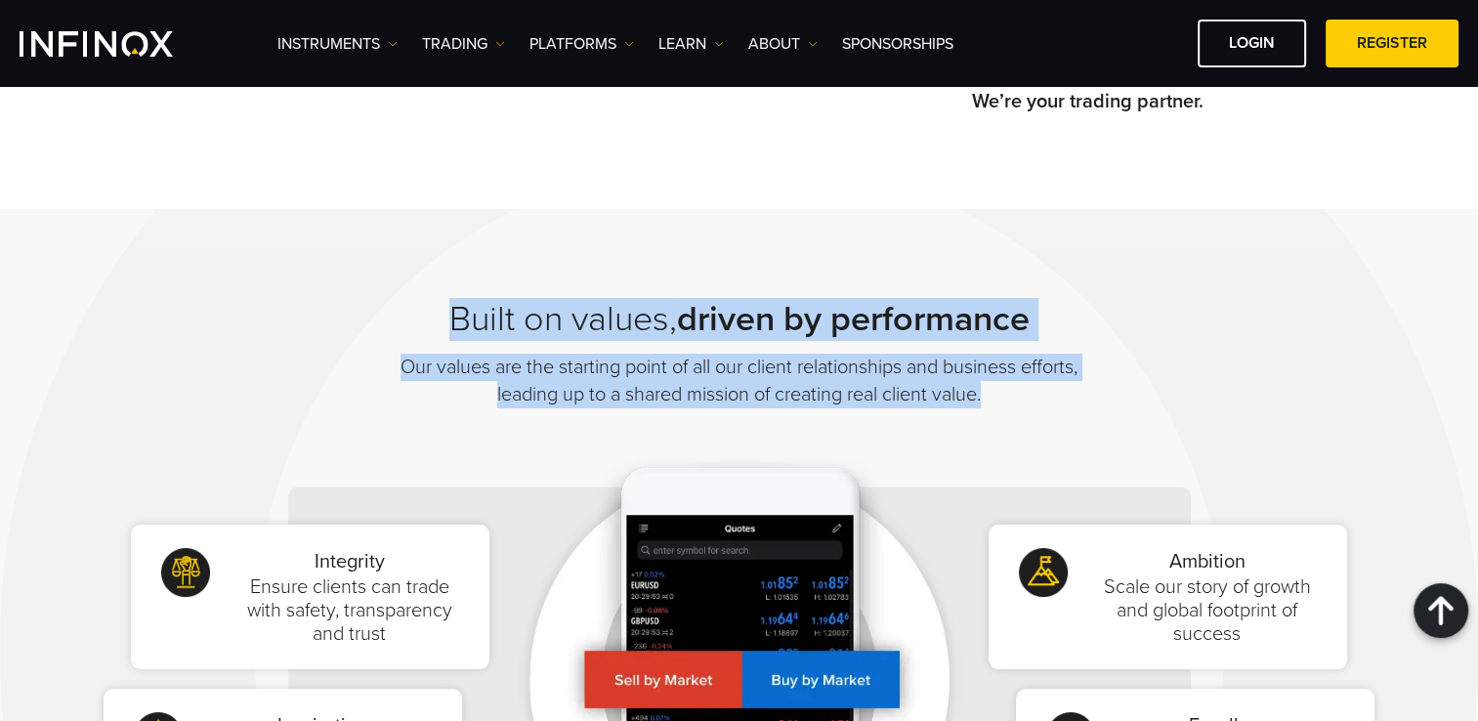
drag, startPoint x: 443, startPoint y: 315, endPoint x: 1031, endPoint y: 392, distance: 592.1
click at [1031, 392] on div "Built on values, driven by performance Our values are the starting point of all…" at bounding box center [740, 353] width 684 height 109
drag, startPoint x: 1031, startPoint y: 392, endPoint x: 989, endPoint y: 396, distance: 42.2
copy div "Built on values, driven by performance Our values are the starting point of all…"
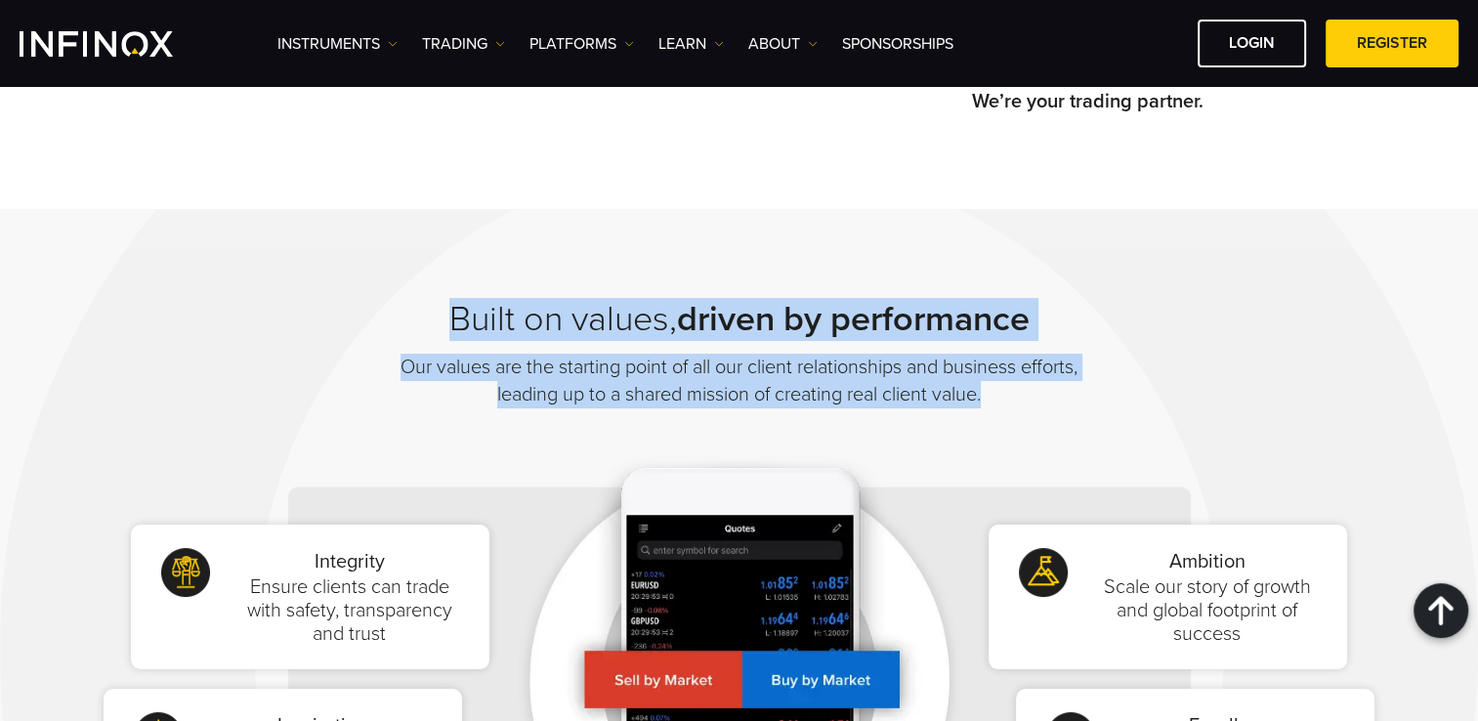
click at [559, 267] on div "Built on values, driven by performance Our values are the starting point of all…" at bounding box center [739, 612] width 1478 height 806
drag, startPoint x: 443, startPoint y: 314, endPoint x: 1019, endPoint y: 397, distance: 581.3
click at [1019, 397] on div "Built on values, driven by performance Our values are the starting point of all…" at bounding box center [740, 353] width 684 height 109
drag, startPoint x: 1019, startPoint y: 397, endPoint x: 989, endPoint y: 397, distance: 29.3
copy div "Built on values, driven by performance Our values are the starting point of all…"
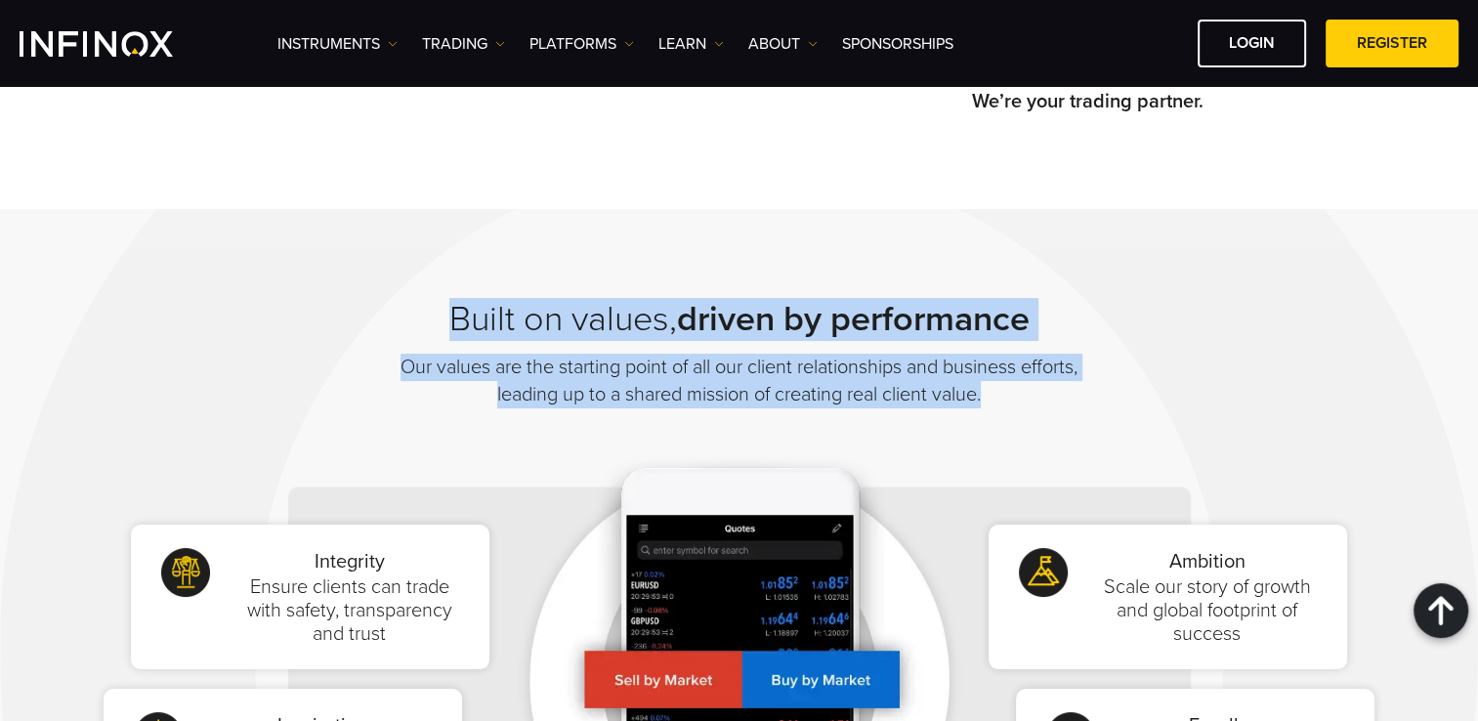
scroll to position [1270, 0]
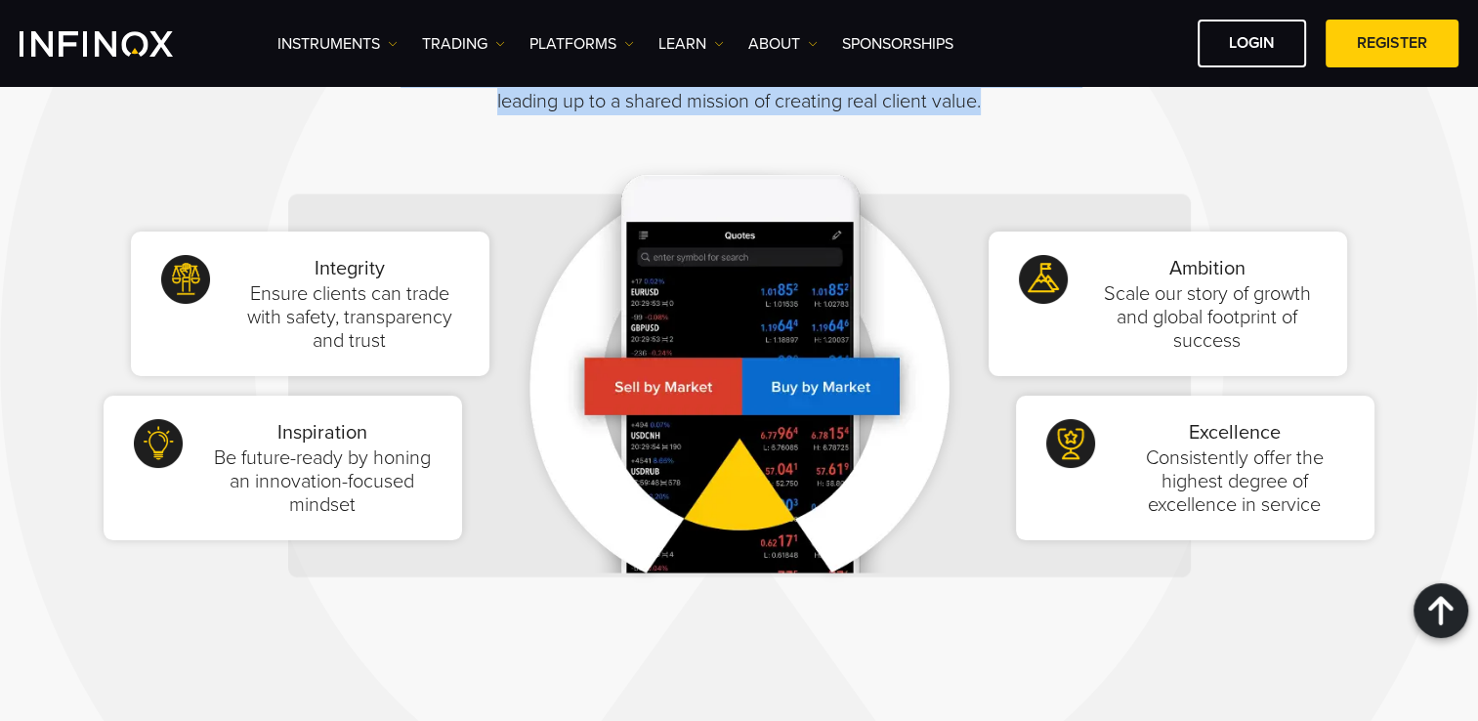
click at [535, 623] on img at bounding box center [738, 386] width 455 height 502
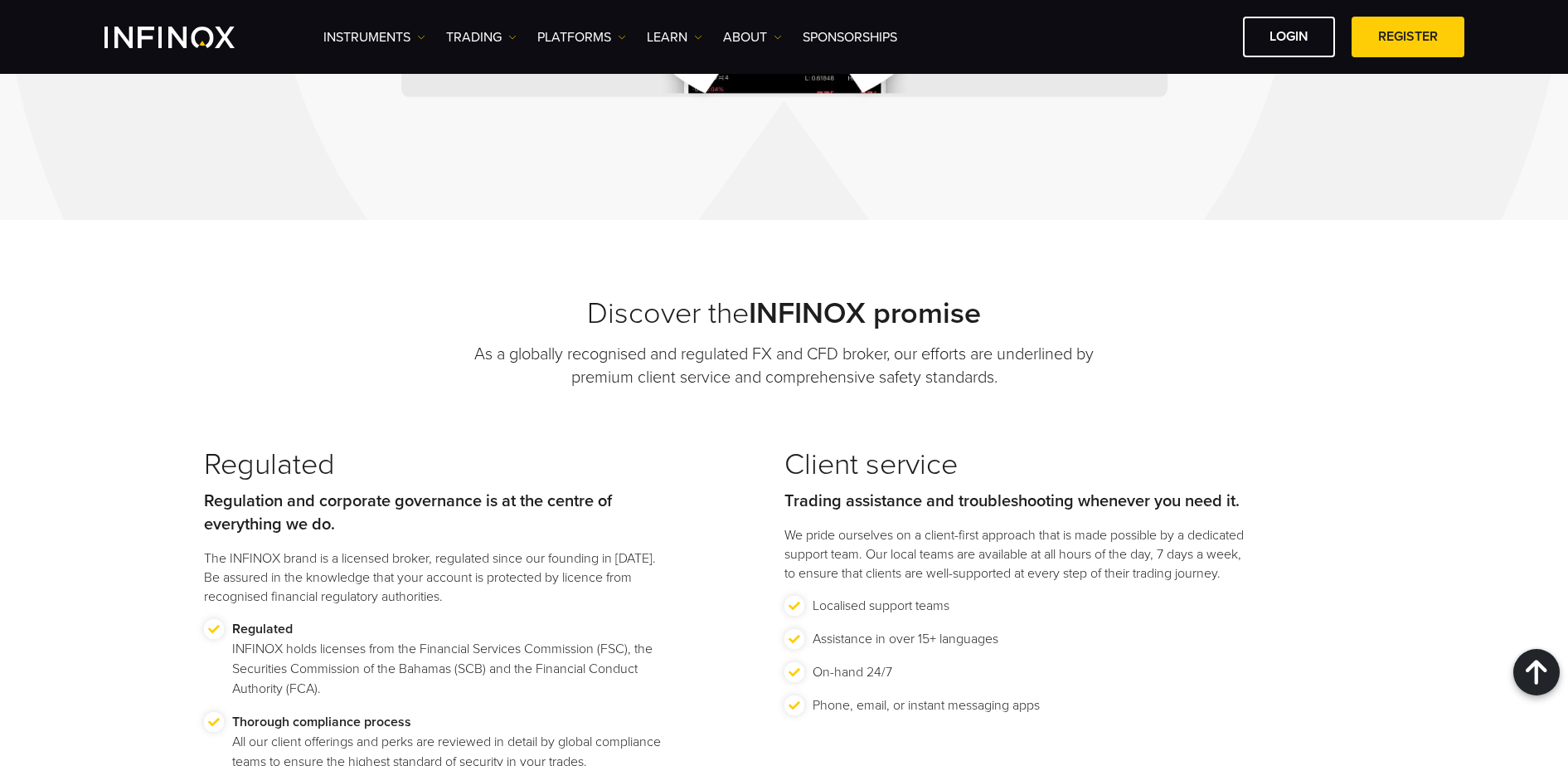
scroll to position [1057, 0]
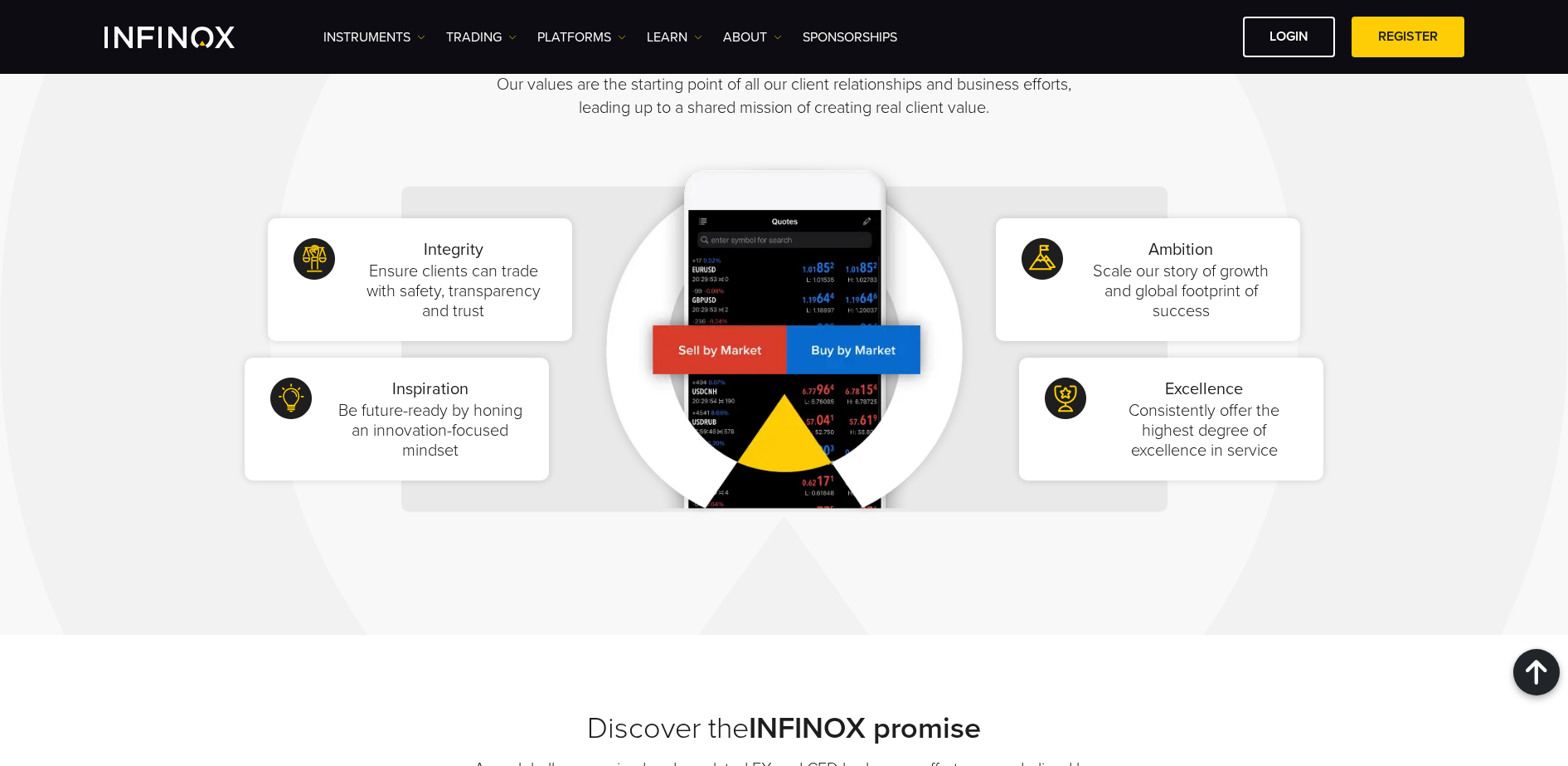
click at [662, 578] on div "Built on values, driven by performance Our values are the starting point of all…" at bounding box center [784, 292] width 1568 height 684
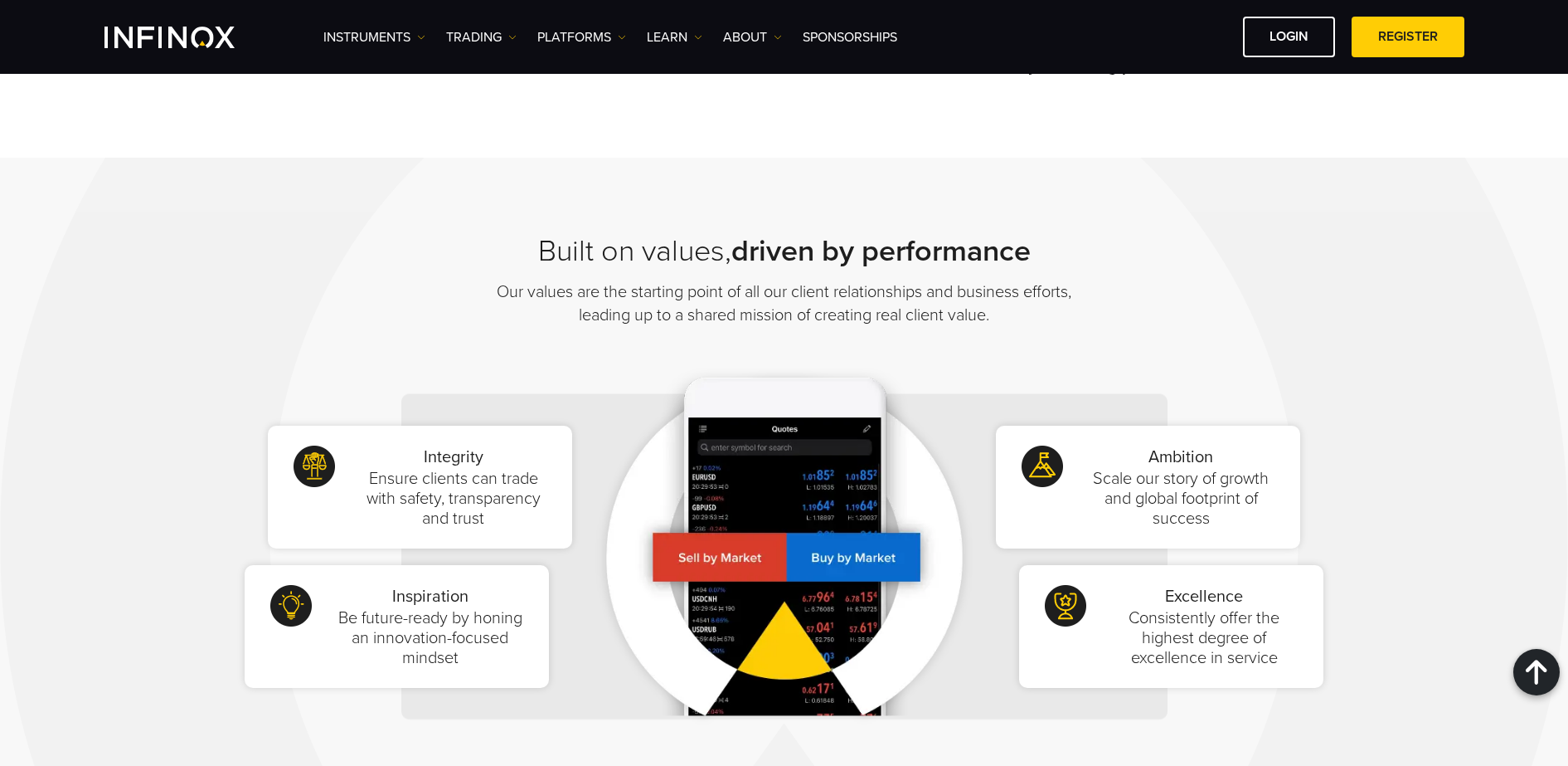
scroll to position [954, 0]
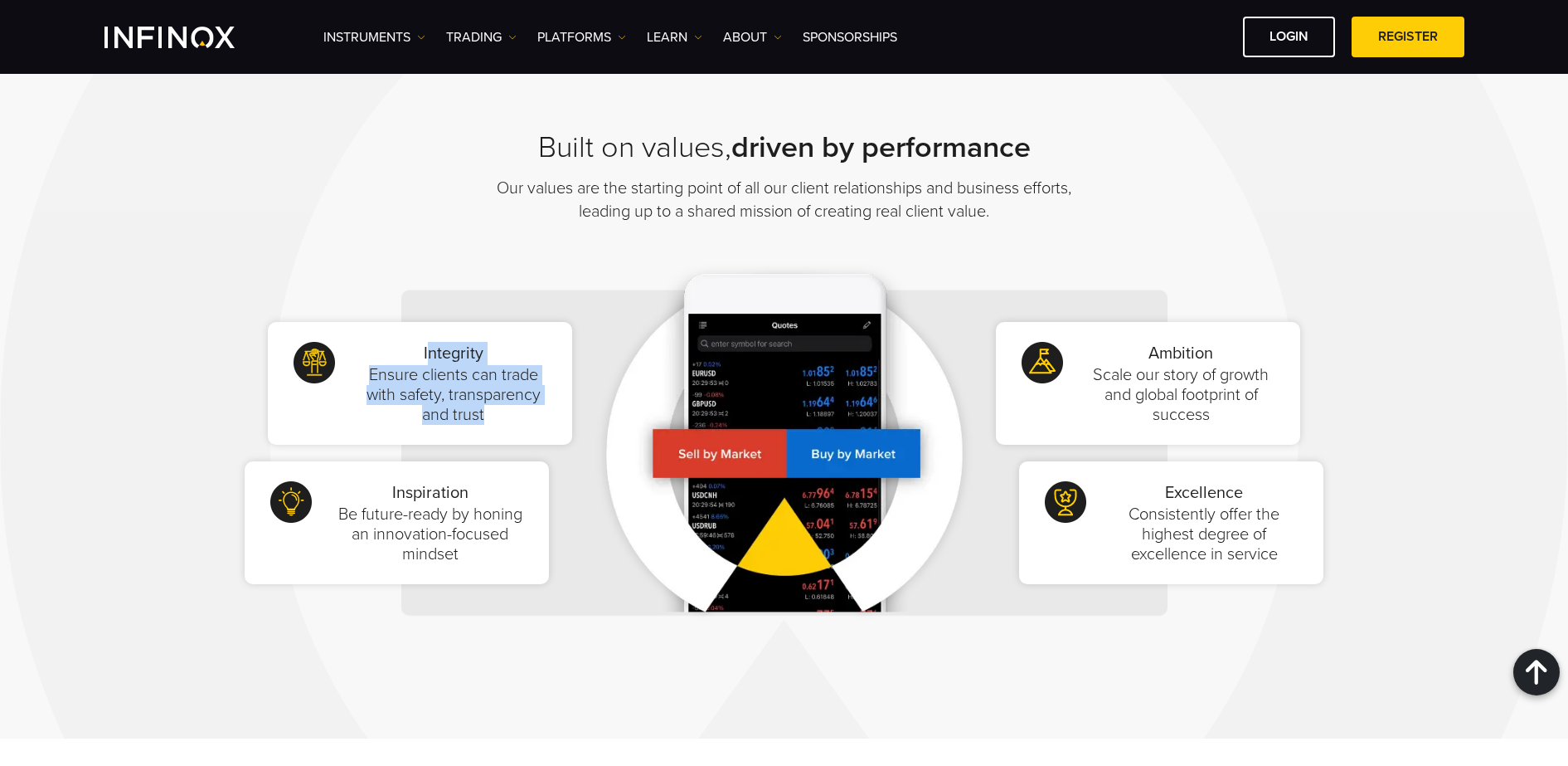
drag, startPoint x: 428, startPoint y: 355, endPoint x: 514, endPoint y: 411, distance: 102.6
click at [514, 411] on div "Integrity Ensure clients can trade with safety, transparency and trust" at bounding box center [453, 383] width 187 height 83
drag, startPoint x: 514, startPoint y: 411, endPoint x: 442, endPoint y: 411, distance: 72.0
copy div "ntegrity Ensure clients can trade with safety, transparency and trust"
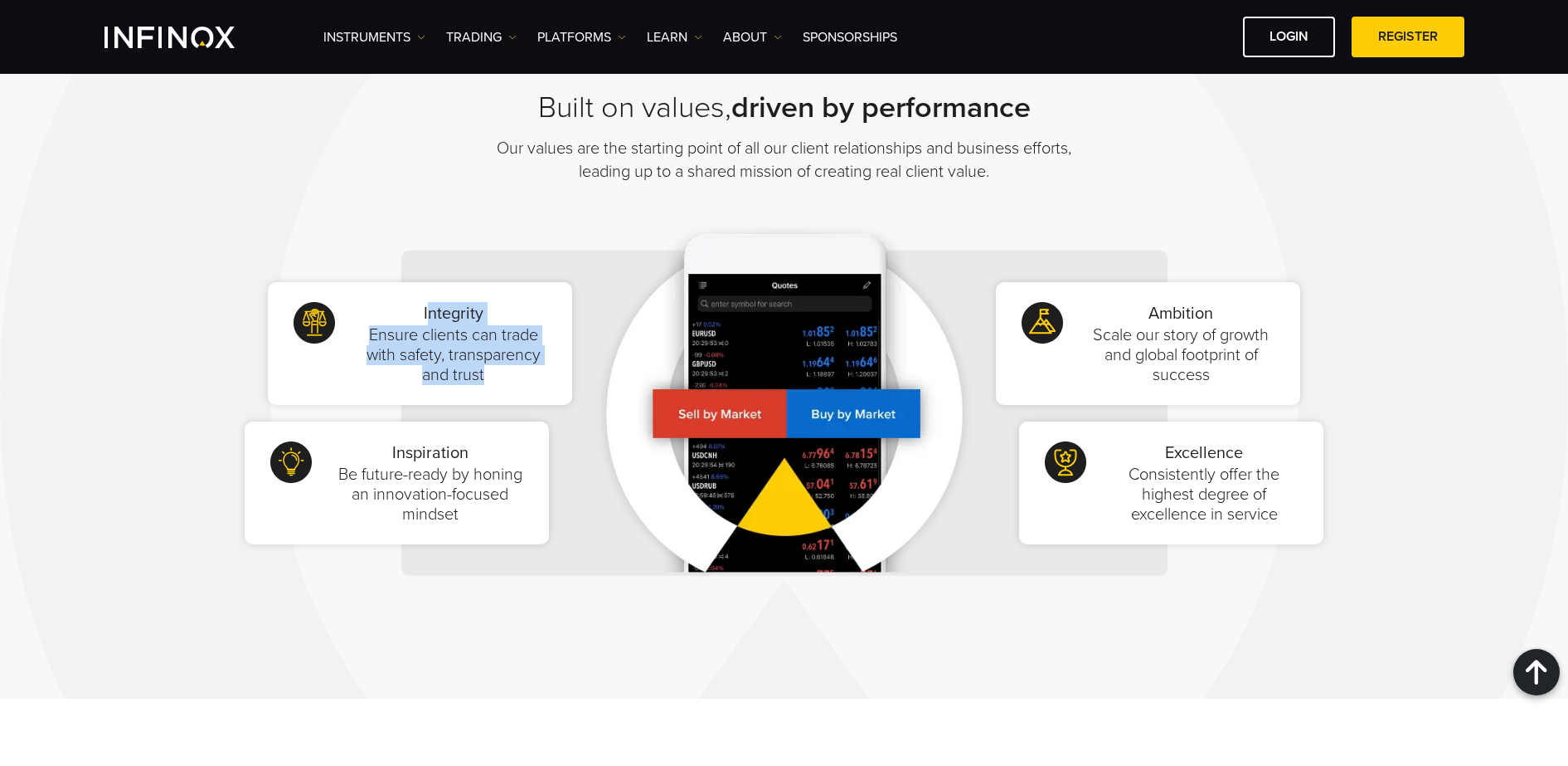
scroll to position [1057, 0]
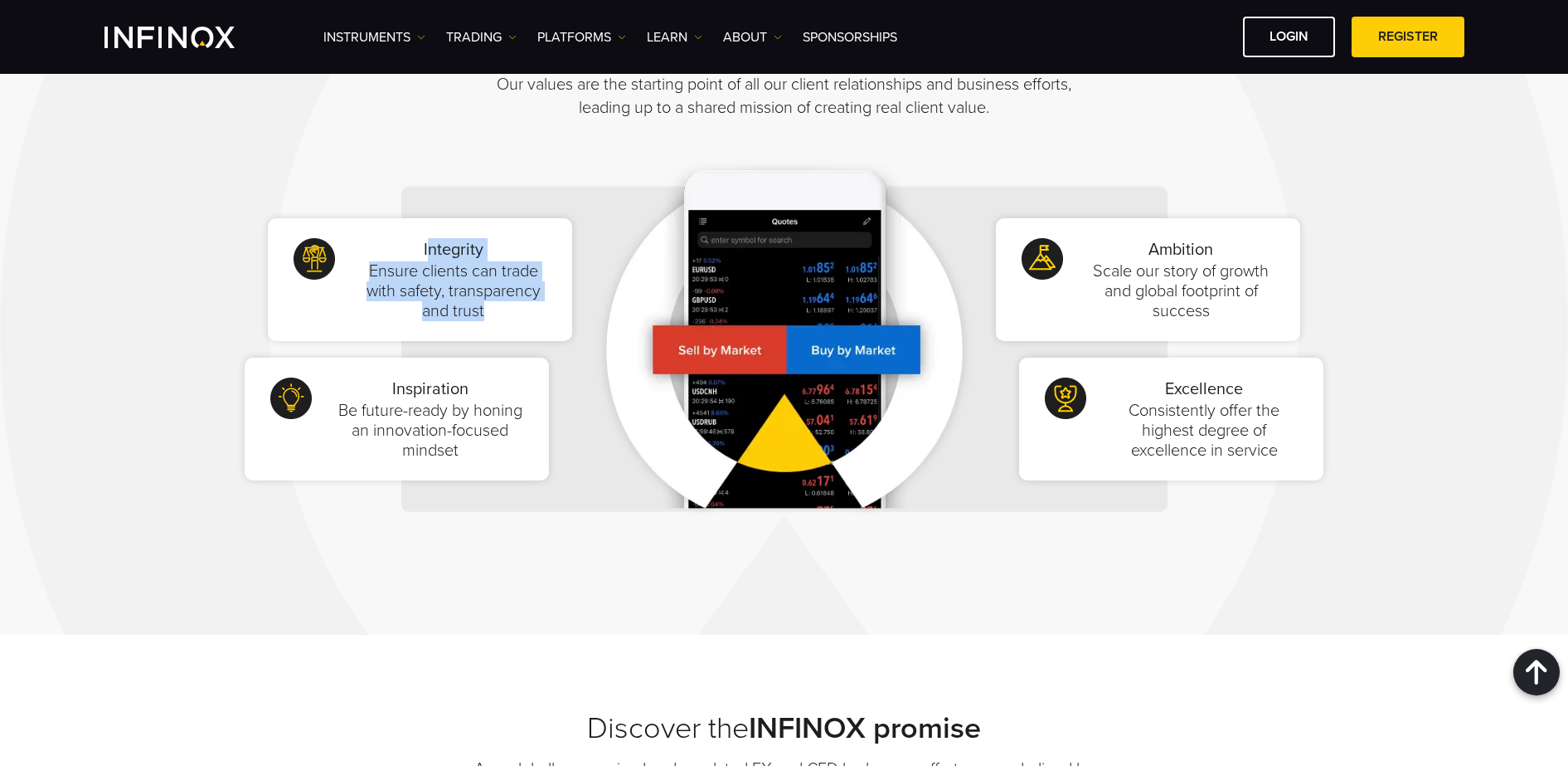
click at [617, 481] on img at bounding box center [783, 349] width 386 height 426
click at [778, 581] on div "Built on values, driven by performance Our values are the starting point of all…" at bounding box center [784, 292] width 1568 height 684
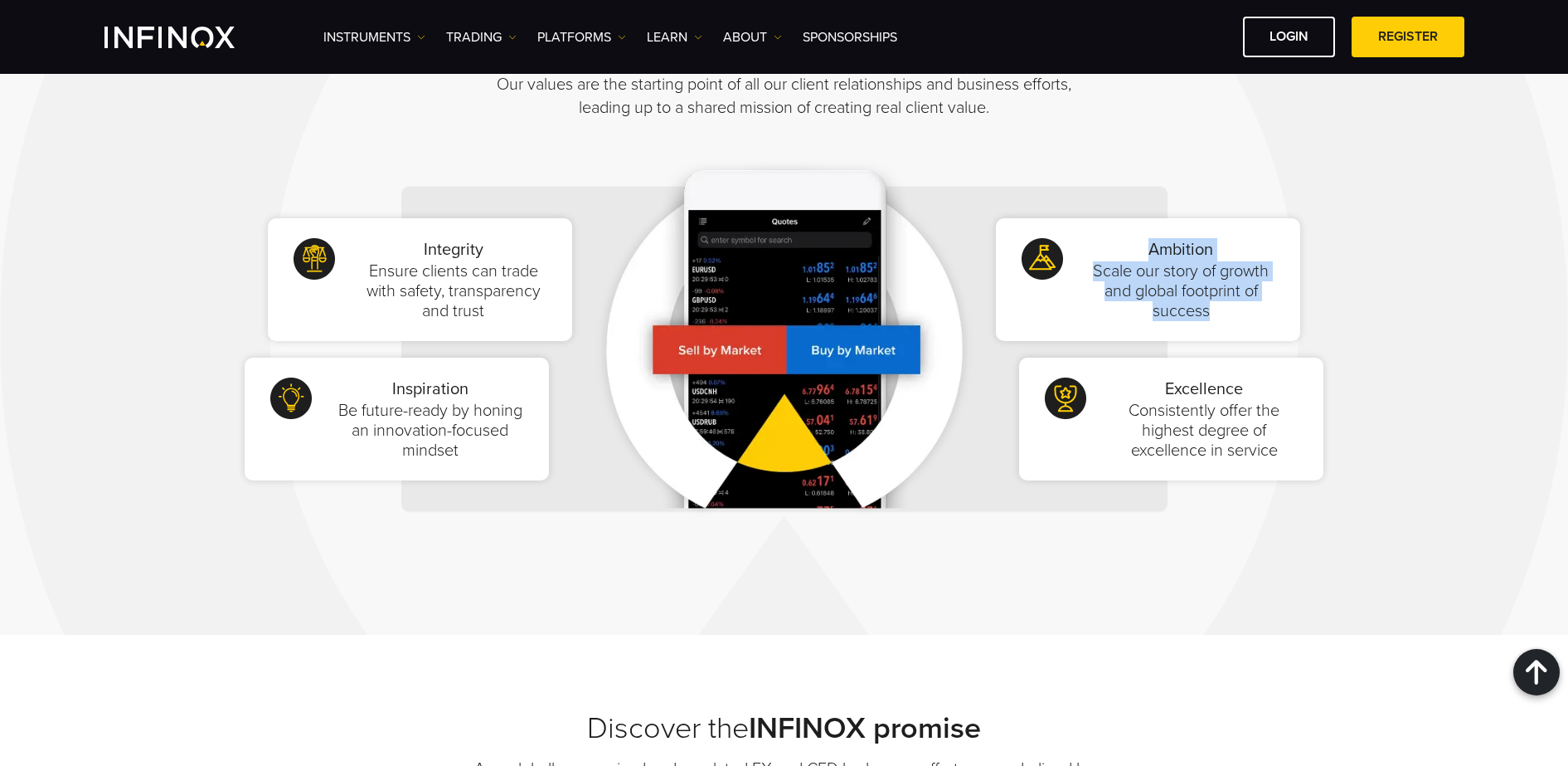
drag, startPoint x: 1136, startPoint y: 244, endPoint x: 1233, endPoint y: 301, distance: 112.5
click at [1233, 301] on div "Ambition Scale our story of growth and global footprint of success" at bounding box center [1182, 279] width 187 height 83
drag, startPoint x: 1233, startPoint y: 301, endPoint x: 1170, endPoint y: 293, distance: 63.5
copy div "Ambition Scale our story of growth and global footprint of success"
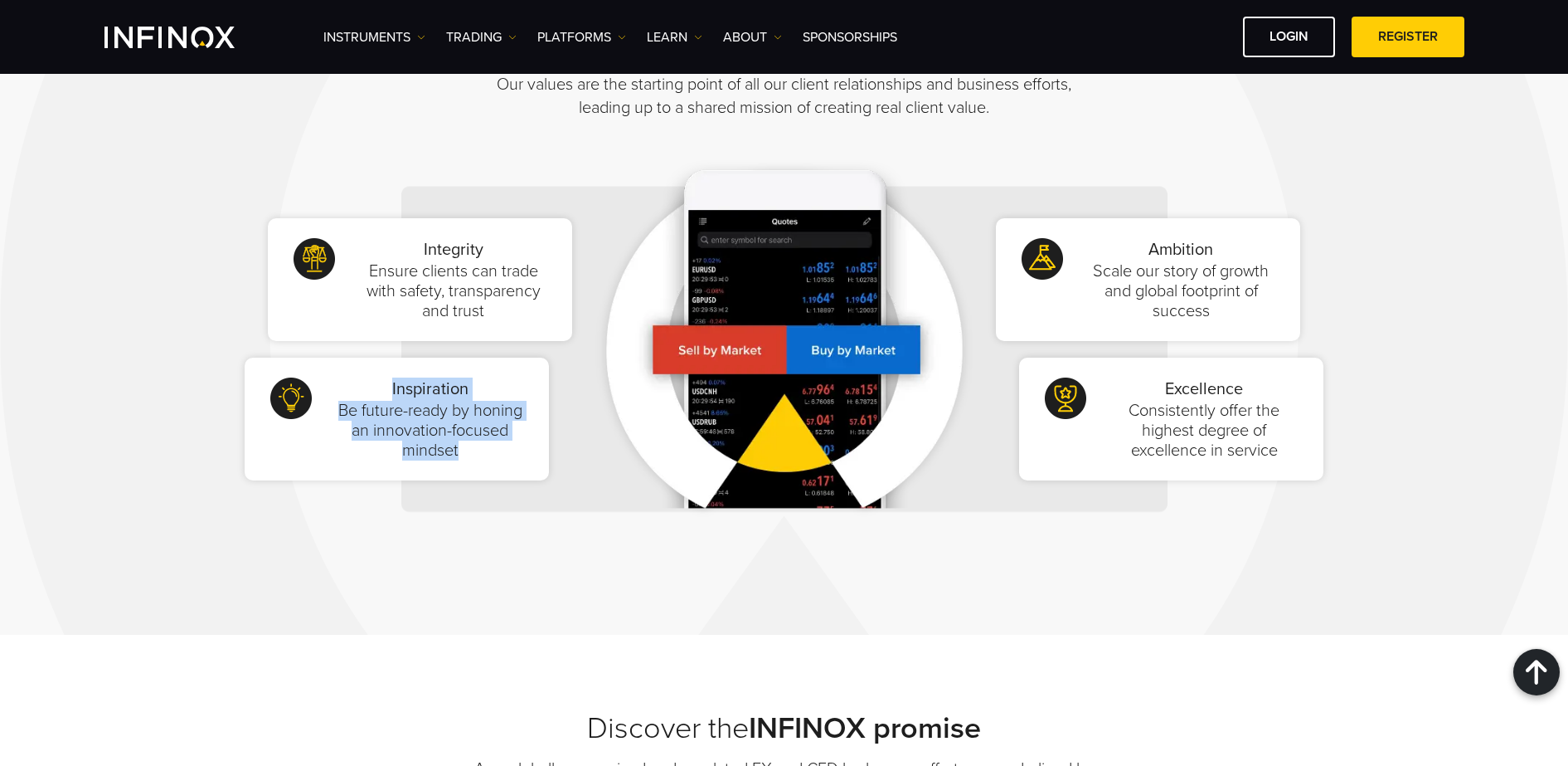
drag, startPoint x: 465, startPoint y: 452, endPoint x: 368, endPoint y: 388, distance: 116.2
click at [356, 388] on div "Inspiration Be future-ready by honing an innovation-focused mindset" at bounding box center [430, 419] width 187 height 83
drag, startPoint x: 368, startPoint y: 388, endPoint x: 392, endPoint y: 387, distance: 24.0
copy div "Inspiration Be future-ready by honing an innovation-focused mindset"
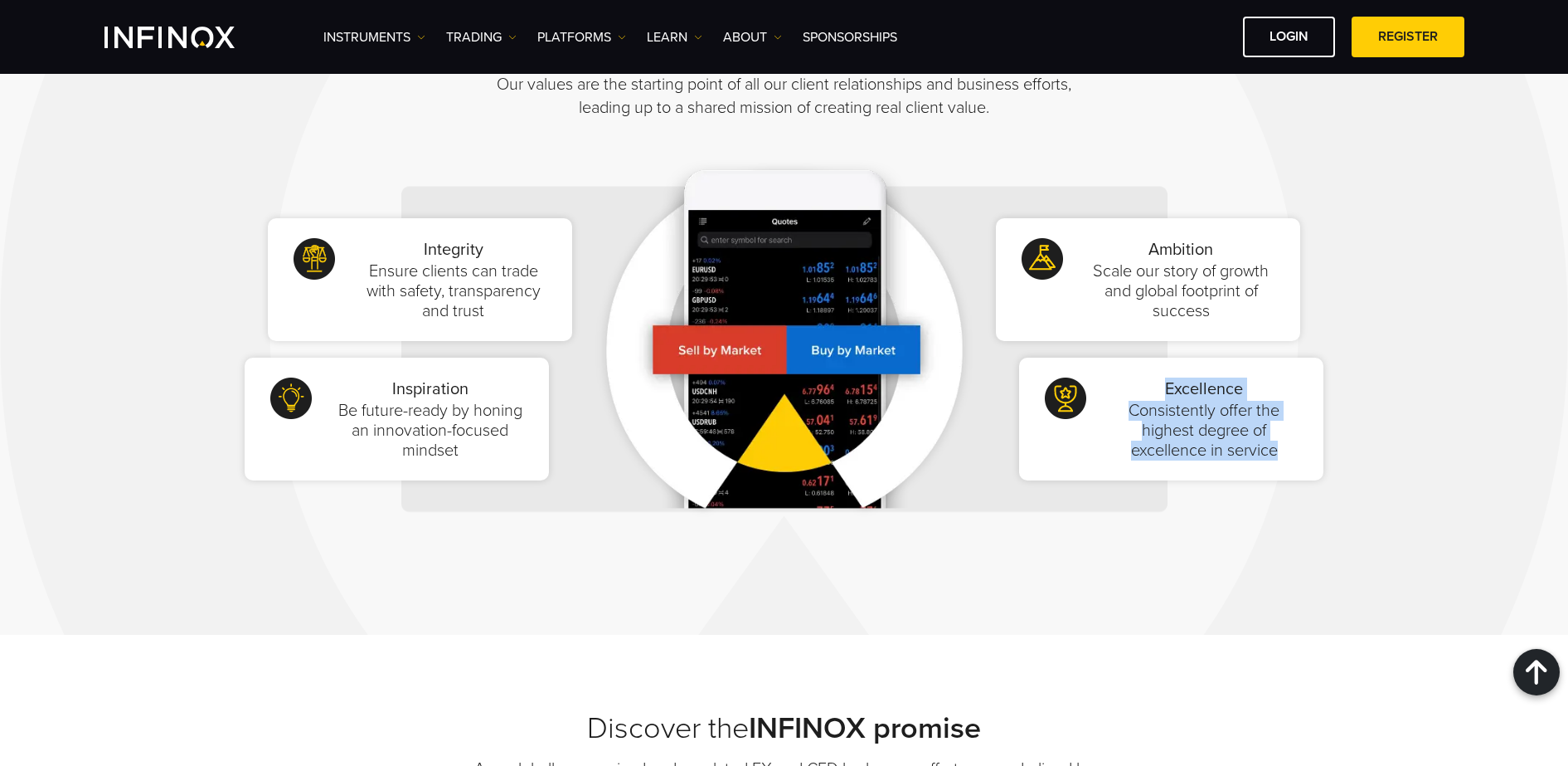
drag, startPoint x: 1160, startPoint y: 398, endPoint x: 1279, endPoint y: 453, distance: 131.1
click at [1254, 453] on div "Excellence Consistently offer the highest degree of excellence in service" at bounding box center [1205, 419] width 187 height 83
drag, startPoint x: 1279, startPoint y: 453, endPoint x: 1259, endPoint y: 448, distance: 20.6
copy div "Excellence Consistently offer the highest degree of excellence in service"
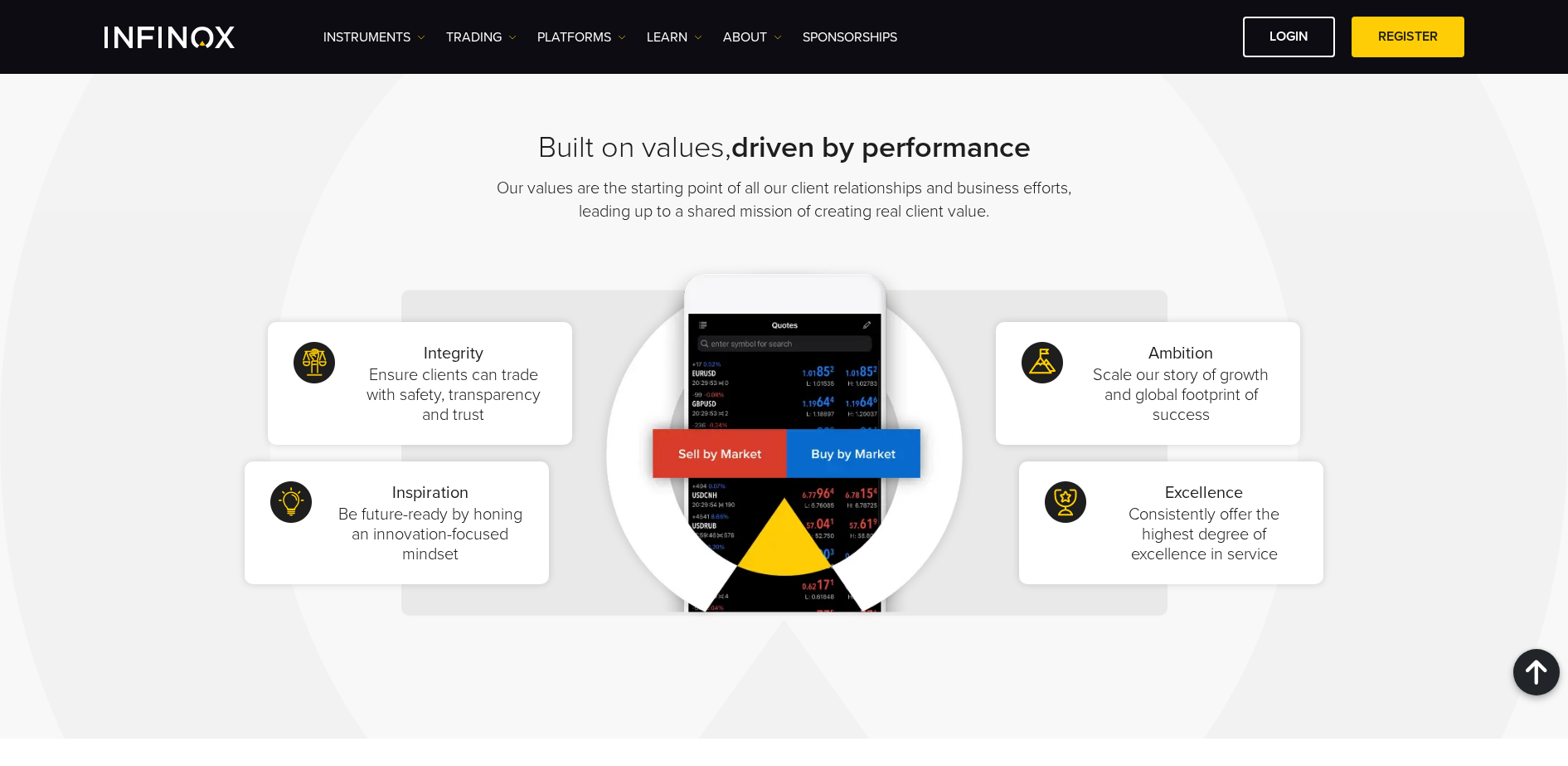
click at [379, 172] on div "Built on values, driven by performance Our values are the starting point of all…" at bounding box center [784, 397] width 1194 height 536
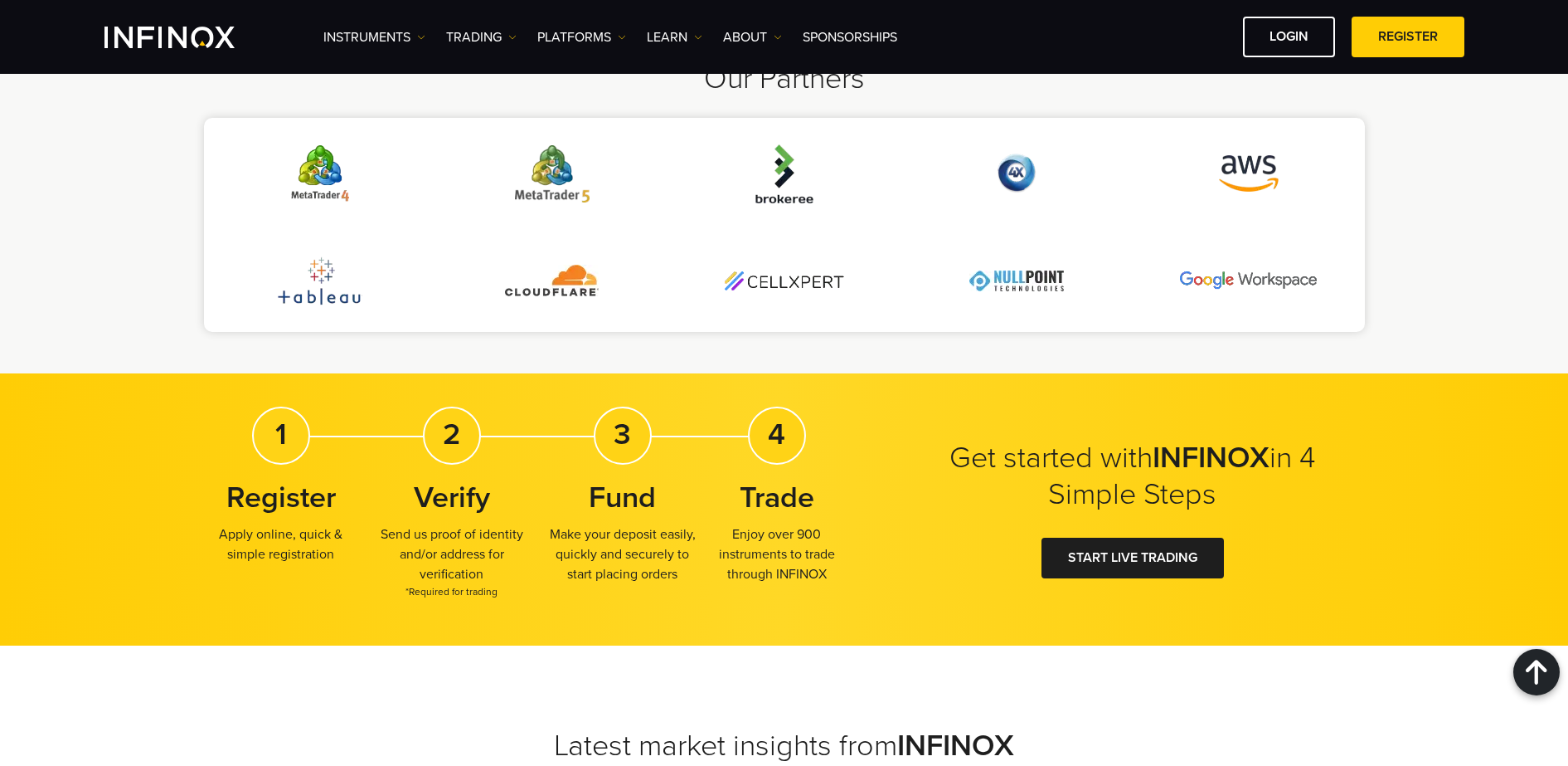
scroll to position [3650, 0]
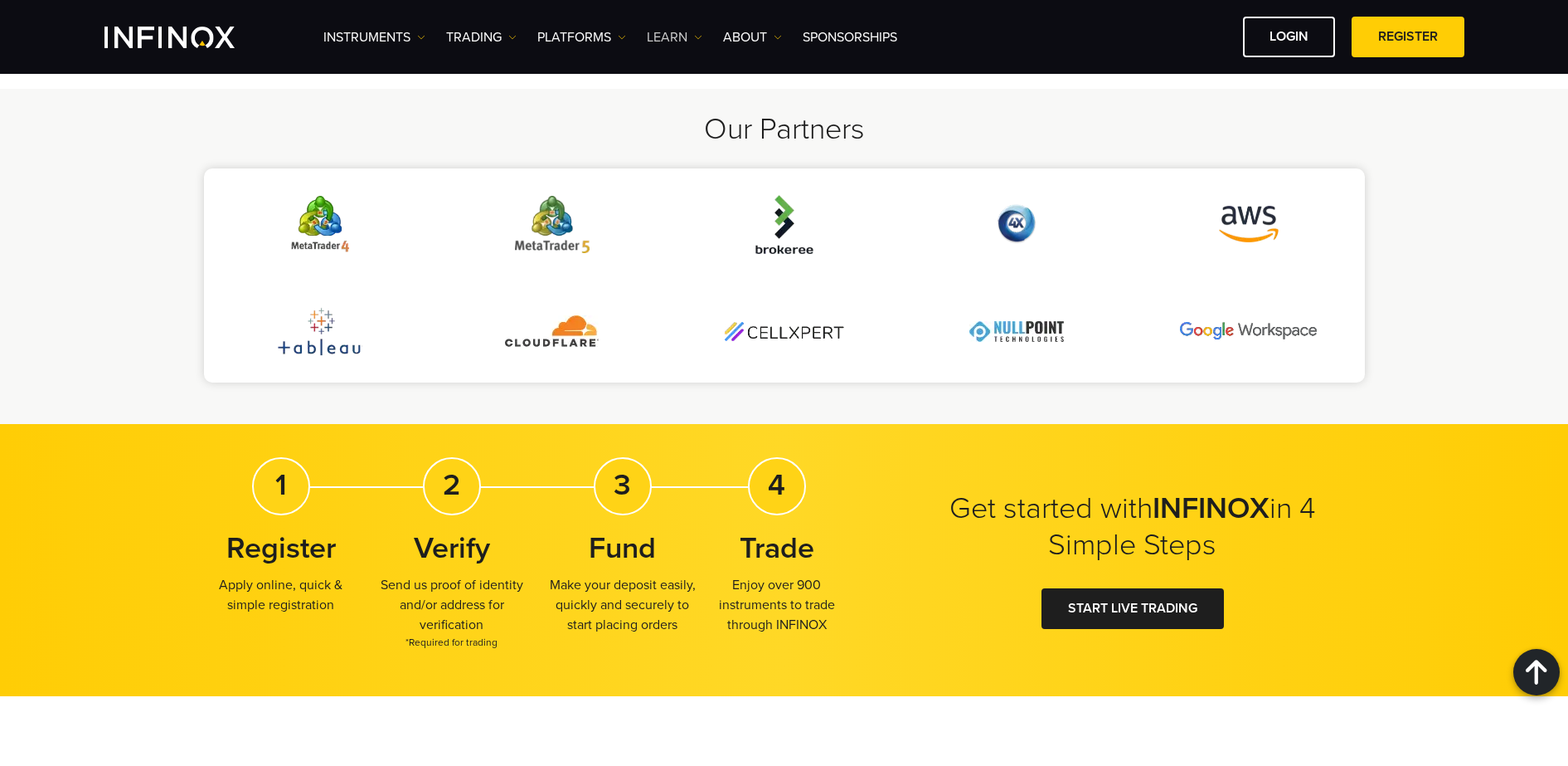
click at [661, 38] on link "Learn" at bounding box center [674, 37] width 55 height 20
click at [603, 38] on link "PLATFORMS" at bounding box center [582, 37] width 89 height 20
click at [572, 161] on link "INFINOX Platforms" at bounding box center [606, 161] width 138 height 36
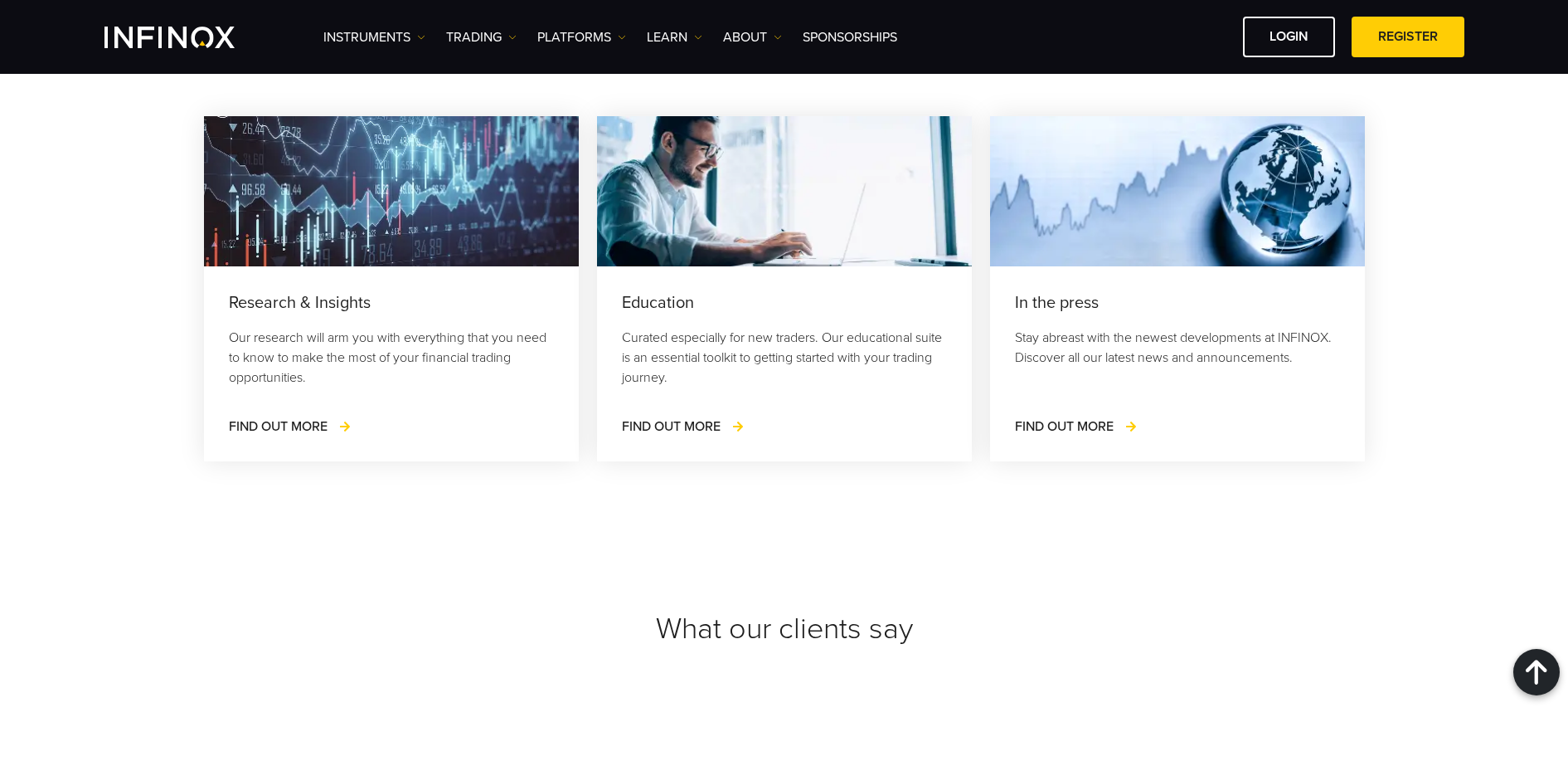
scroll to position [3913, 0]
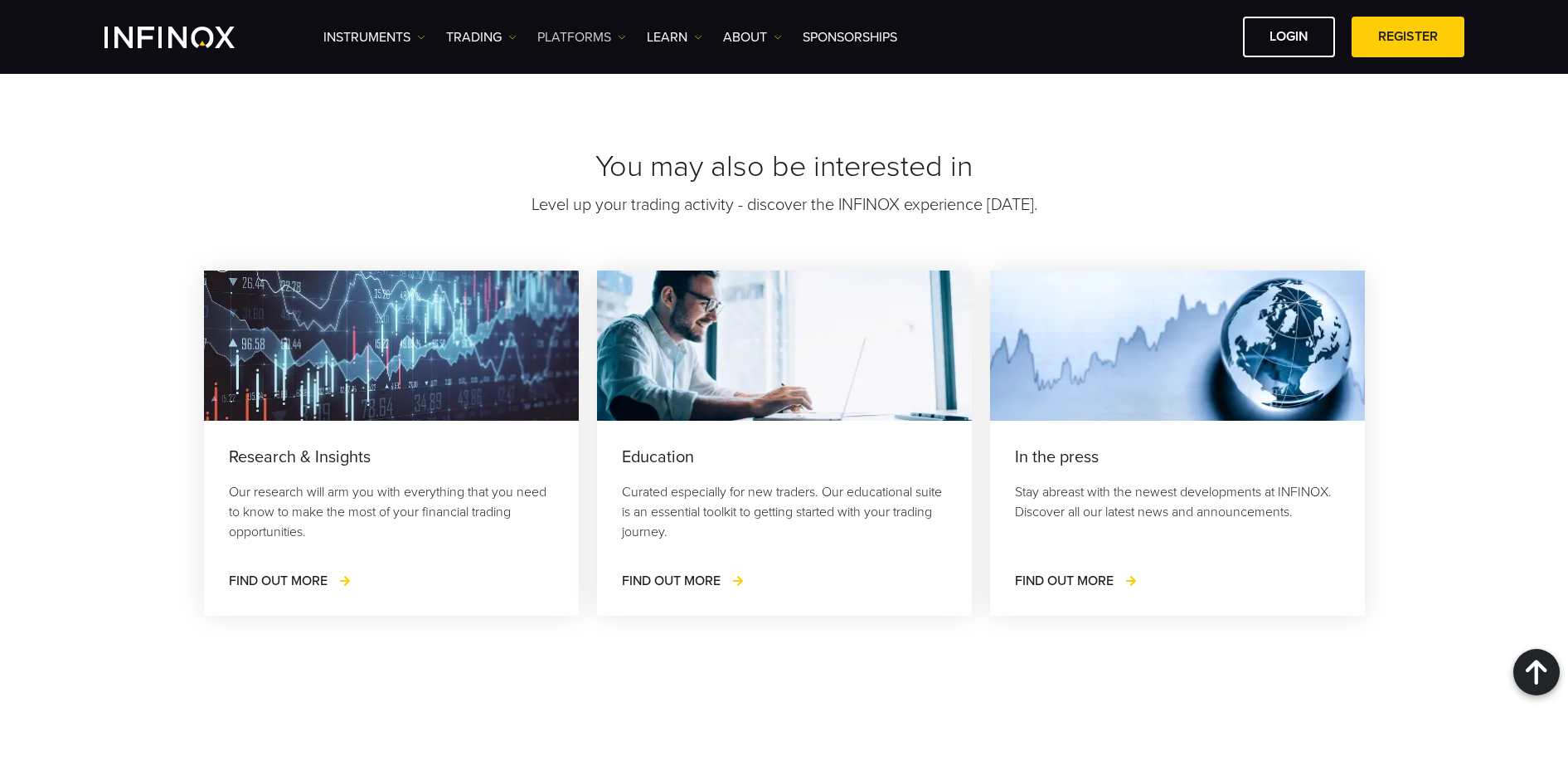
click at [600, 34] on link "PLATFORMS" at bounding box center [582, 37] width 89 height 20
click at [617, 162] on link "INFINOX Platforms" at bounding box center [606, 161] width 138 height 36
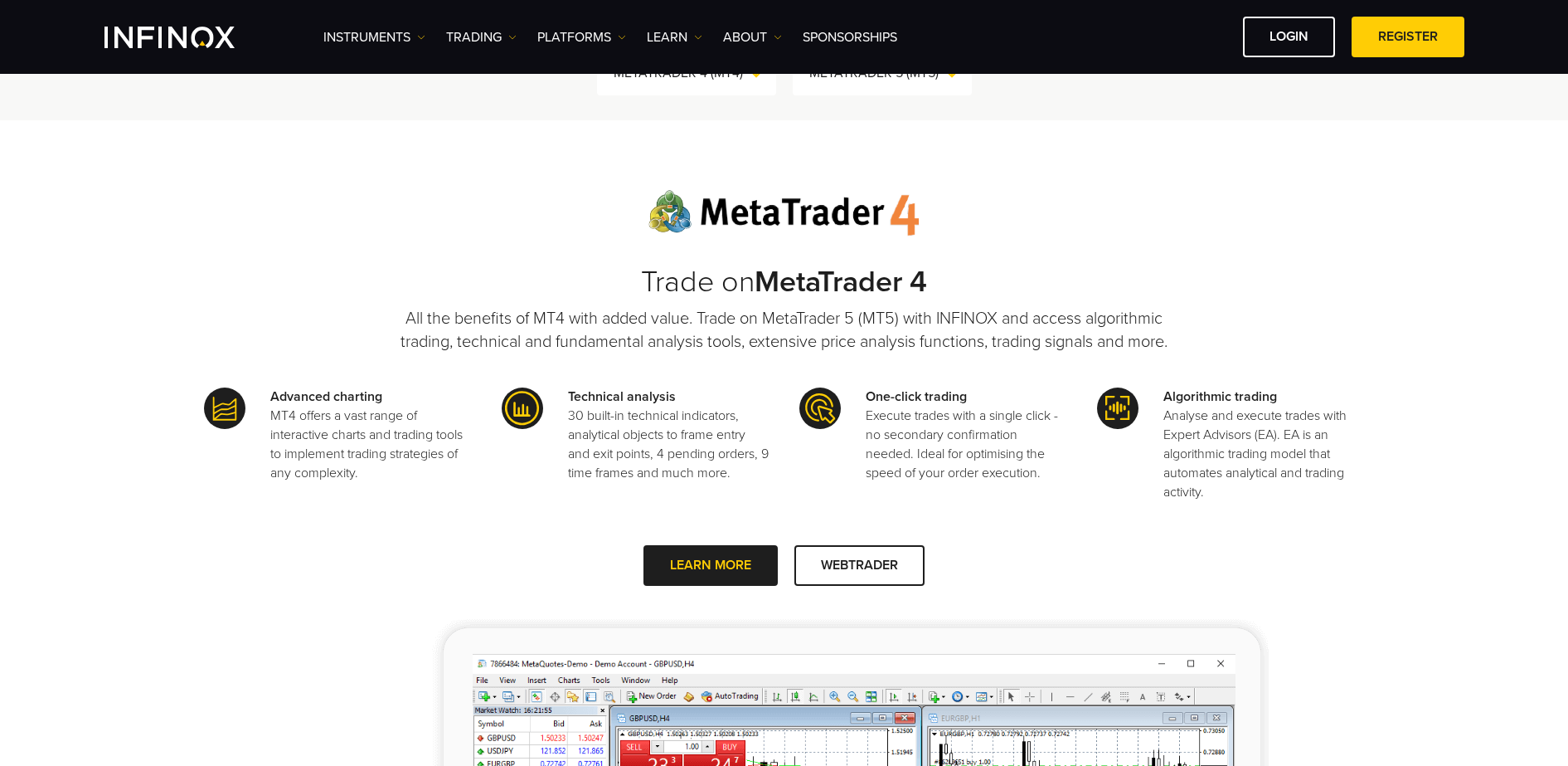
scroll to position [518, 0]
click at [615, 40] on link "PLATFORMS" at bounding box center [582, 37] width 89 height 20
click at [511, 46] on link "TRADING" at bounding box center [481, 37] width 70 height 20
click at [412, 39] on link "Instruments" at bounding box center [374, 37] width 102 height 20
click at [558, 33] on link "PLATFORMS" at bounding box center [582, 37] width 89 height 20
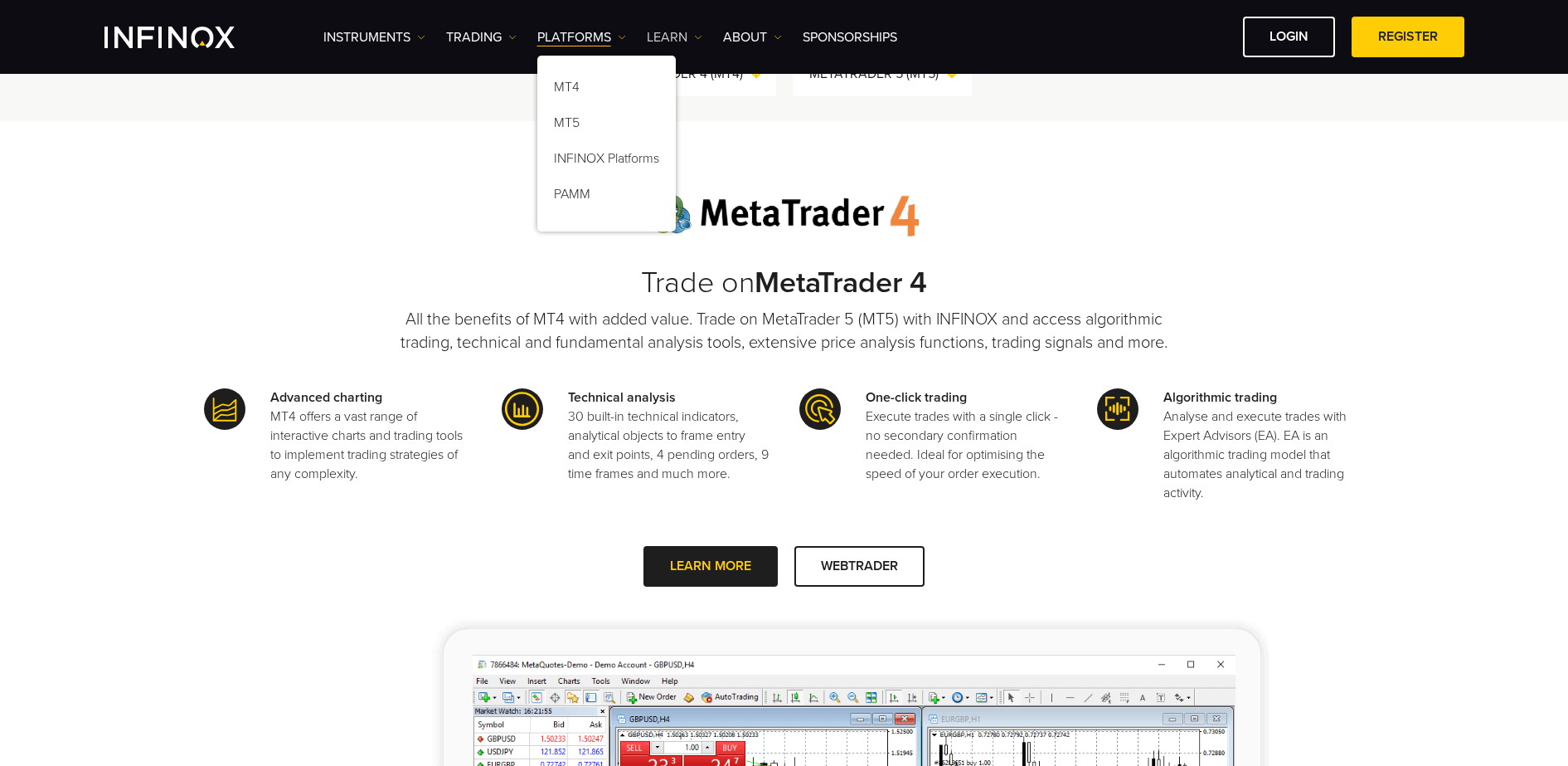
click at [667, 37] on link "Learn" at bounding box center [674, 37] width 55 height 20
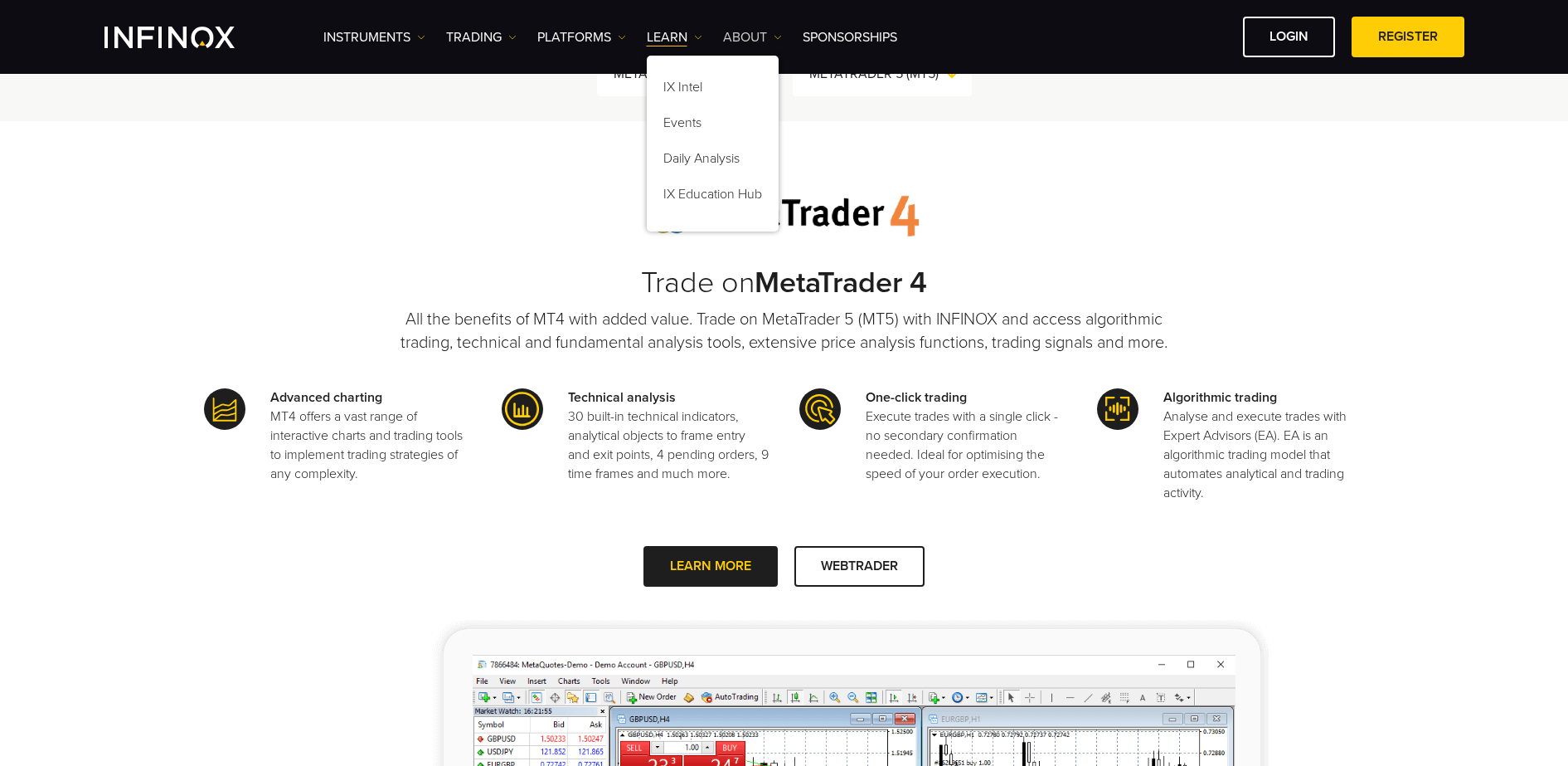
click at [746, 37] on link "ABOUT" at bounding box center [752, 37] width 59 height 20
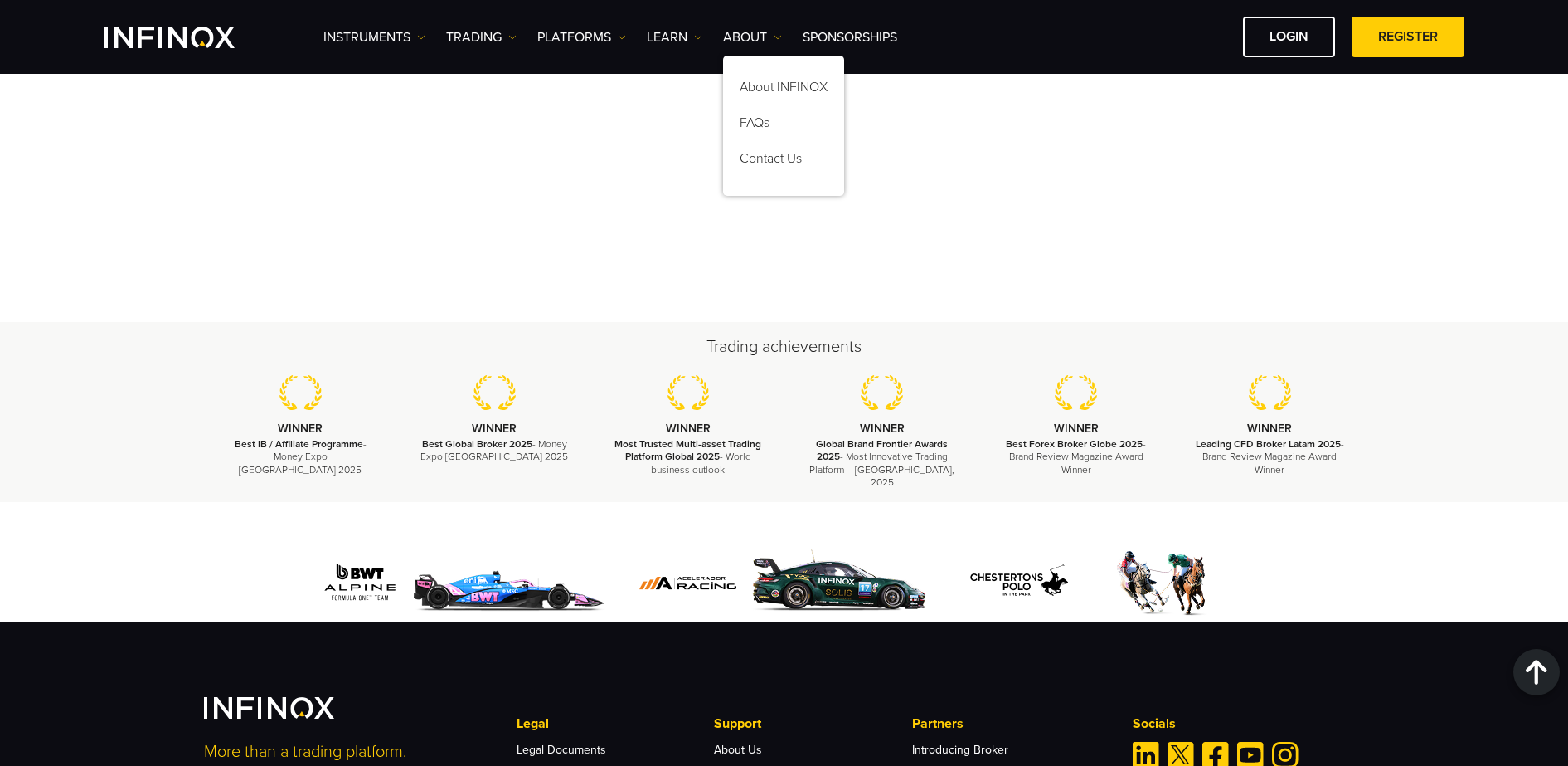
scroll to position [4950, 0]
